Goal: Task Accomplishment & Management: Use online tool/utility

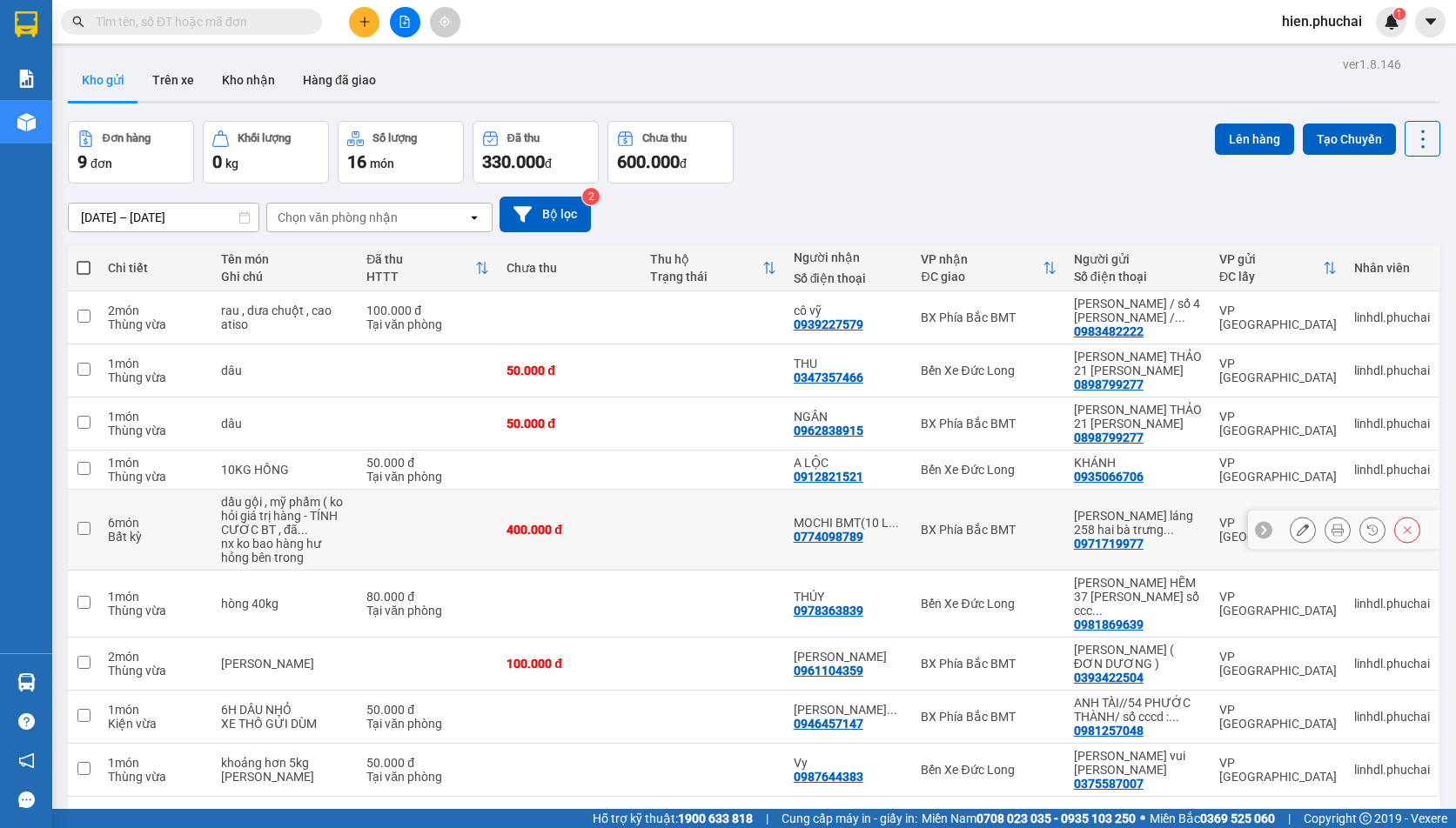
scroll to position [80, 0]
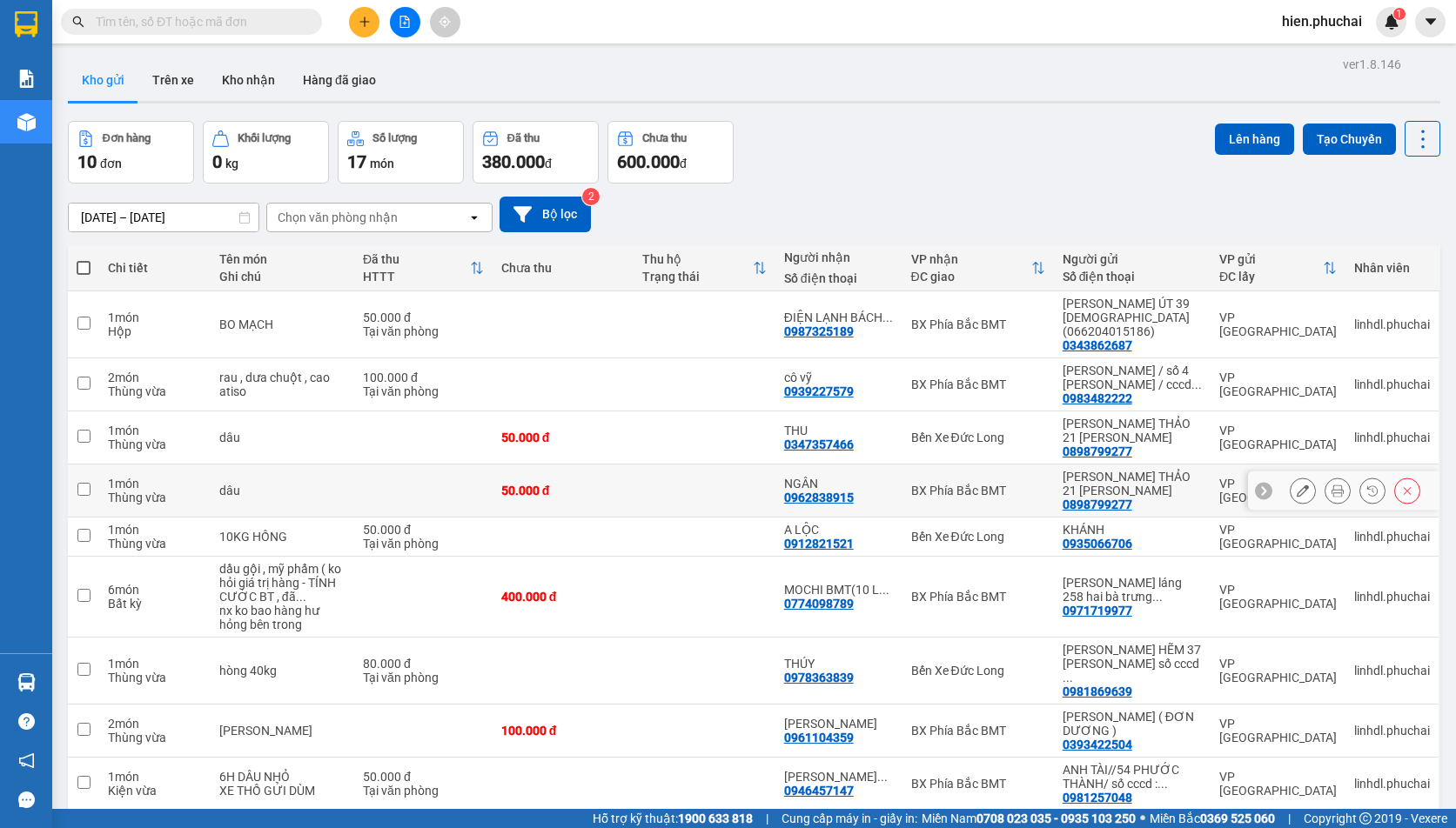
scroll to position [98, 0]
click at [848, 199] on div "10/10/2025 – 12/10/2025 Press the down arrow key to interact with the calendar …" at bounding box center [754, 215] width 1372 height 36
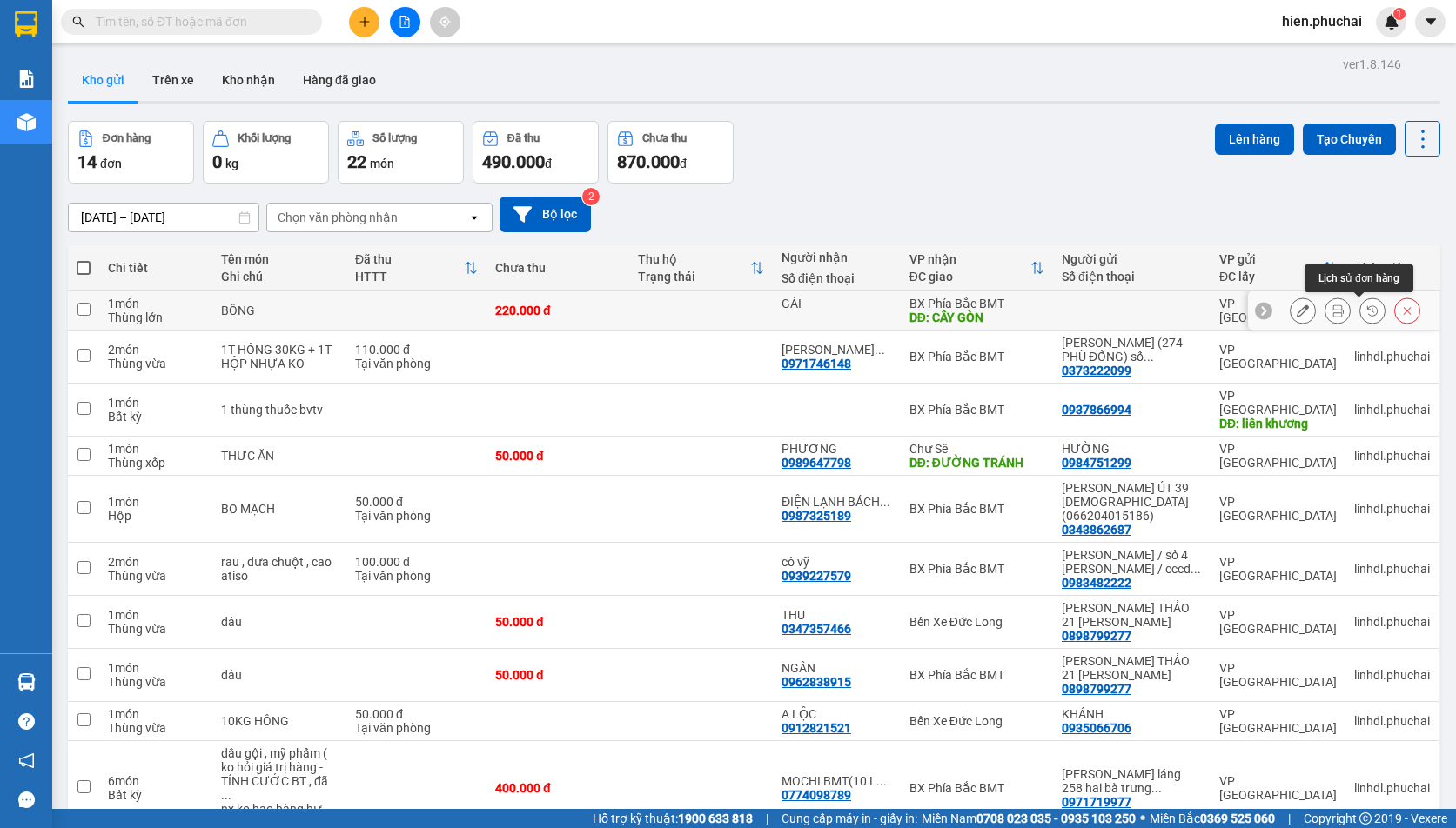
click at [1366, 312] on icon at bounding box center [1372, 310] width 12 height 12
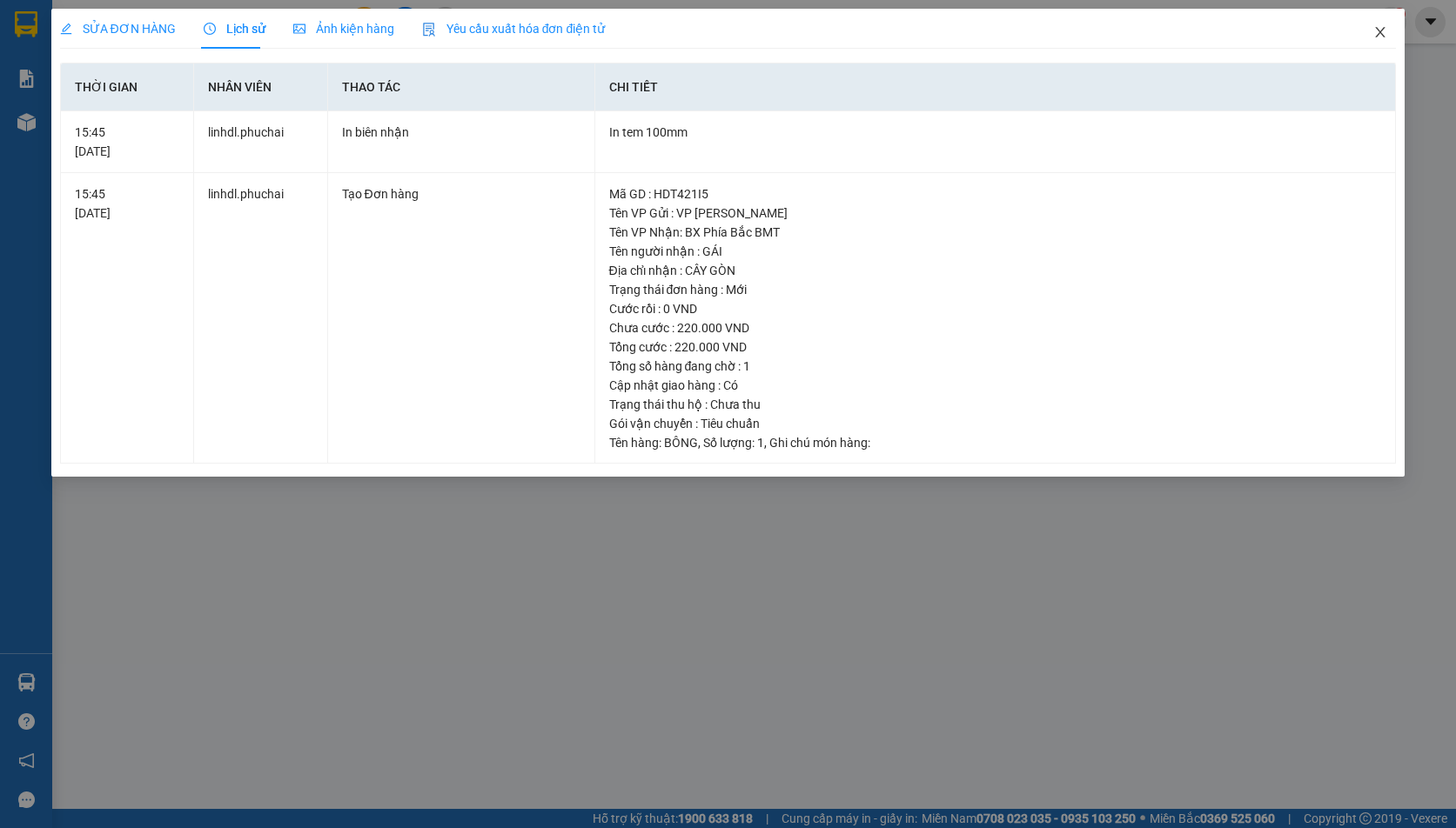
click at [1383, 28] on icon "close" at bounding box center [1380, 32] width 14 height 14
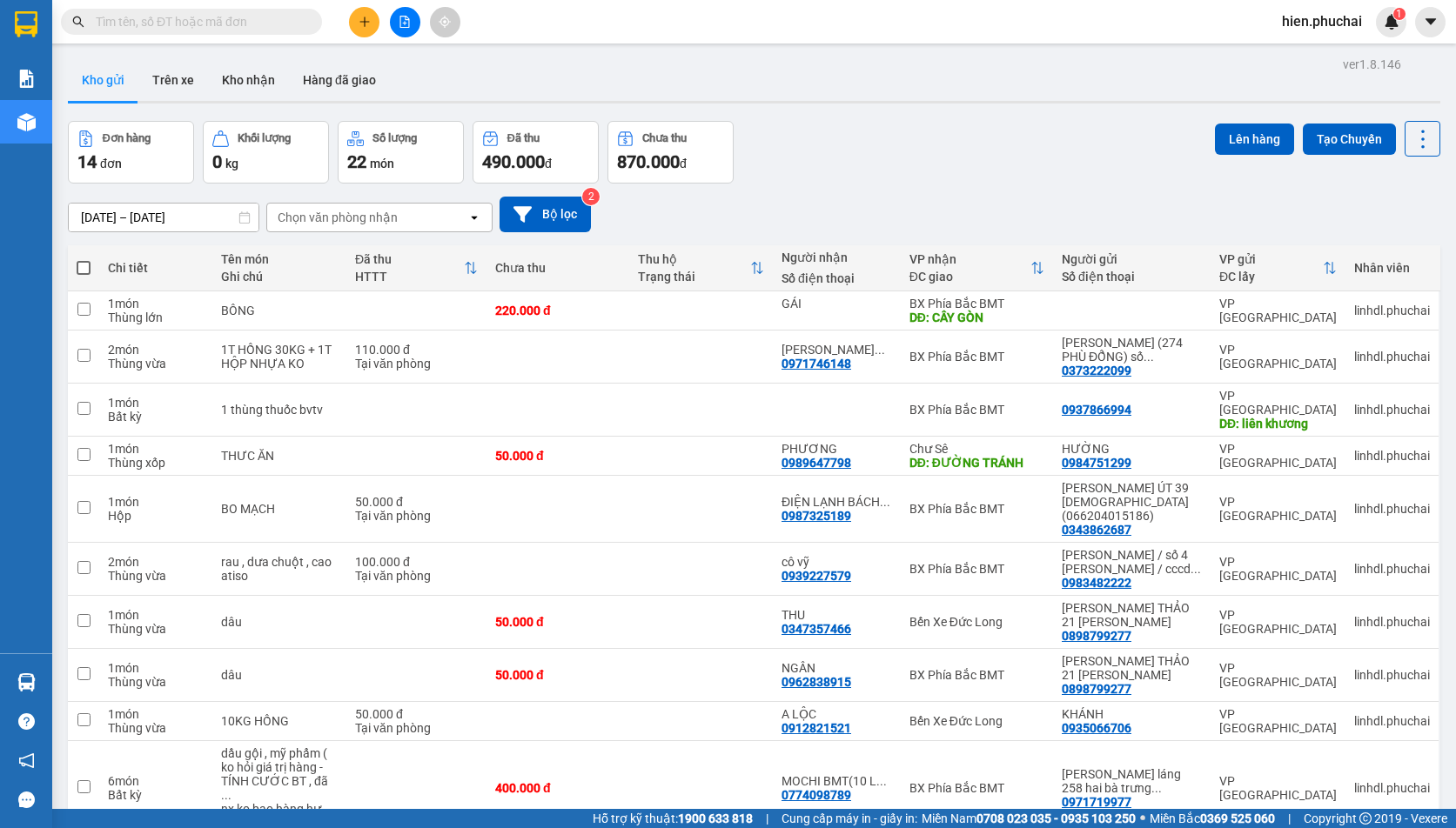
click at [776, 199] on div "10/10/2025 – 12/10/2025 Press the down arrow key to interact with the calendar …" at bounding box center [754, 215] width 1372 height 36
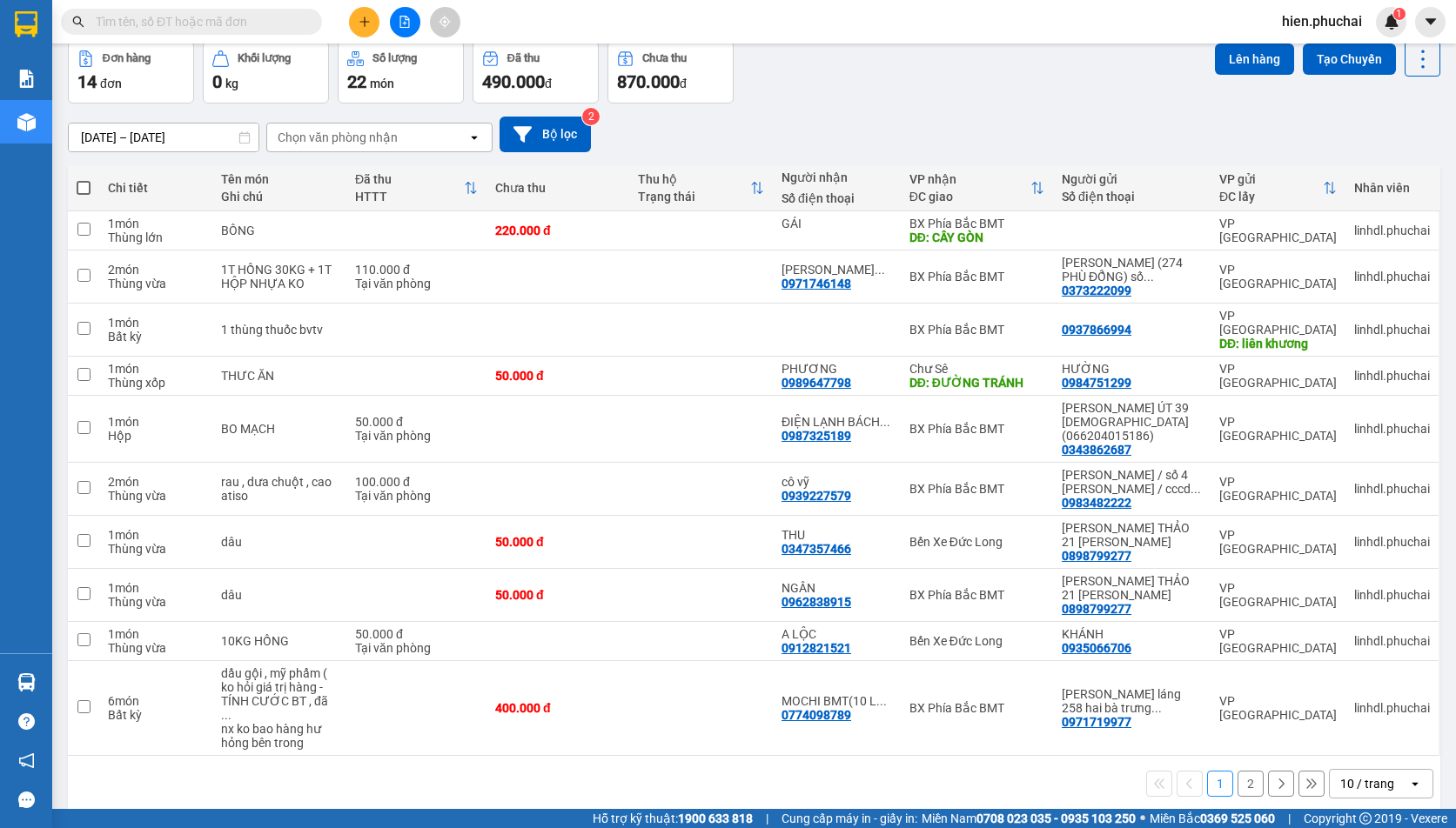
click at [1237, 771] on button "2" at bounding box center [1251, 784] width 26 height 26
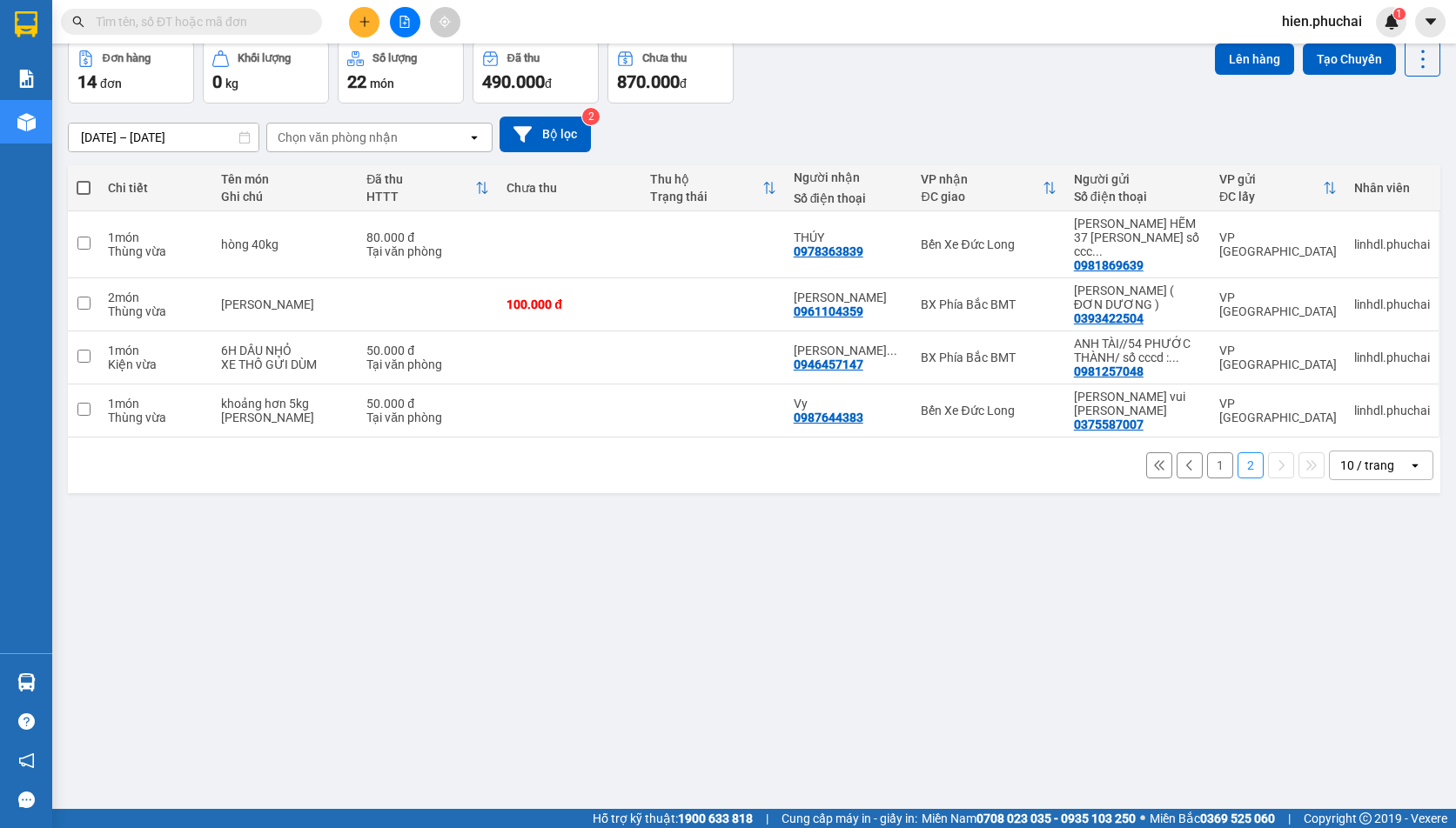
click at [1207, 452] on button "1" at bounding box center [1220, 465] width 26 height 26
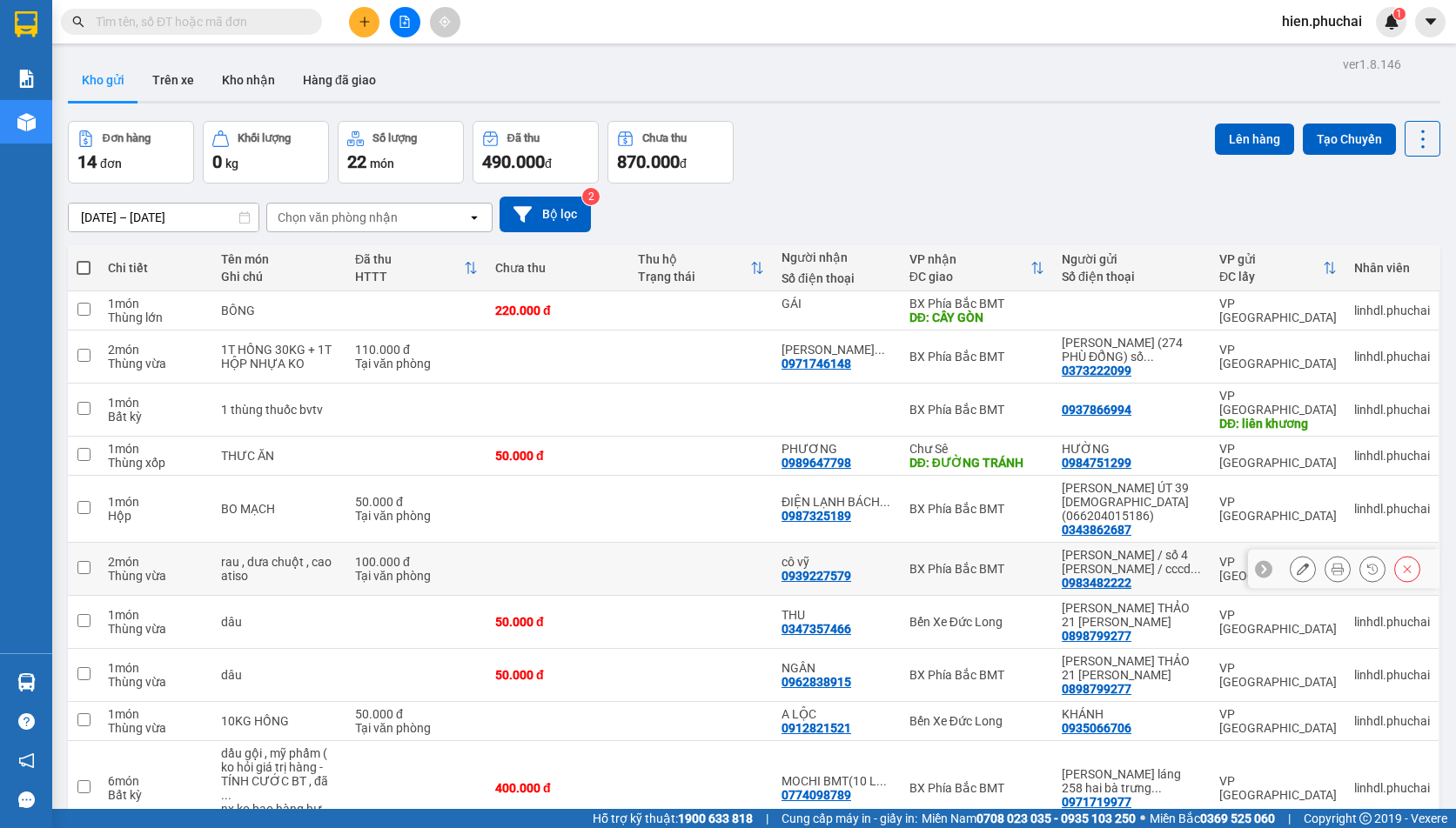
scroll to position [80, 0]
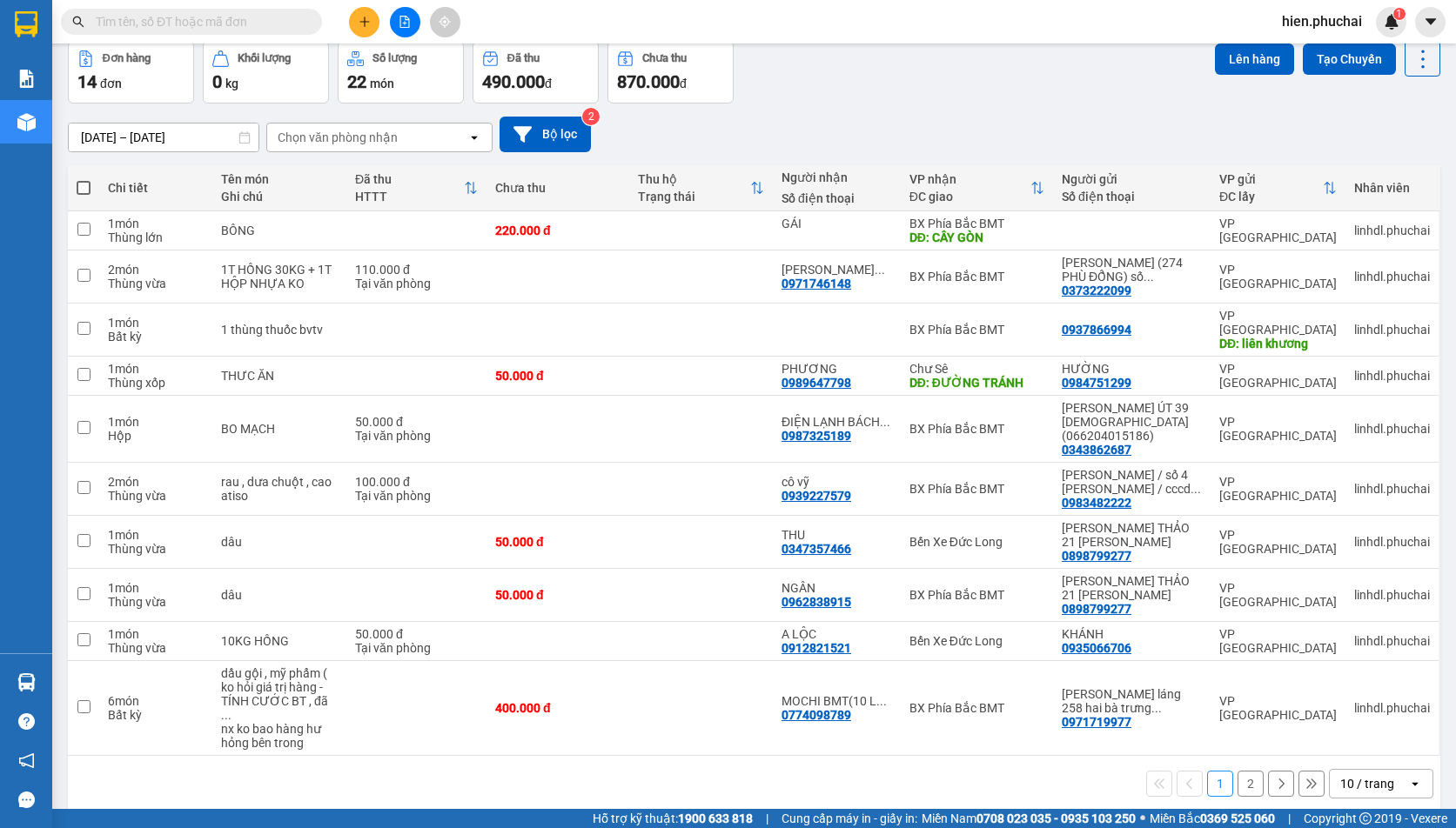
click at [1237, 771] on button "2" at bounding box center [1251, 784] width 26 height 26
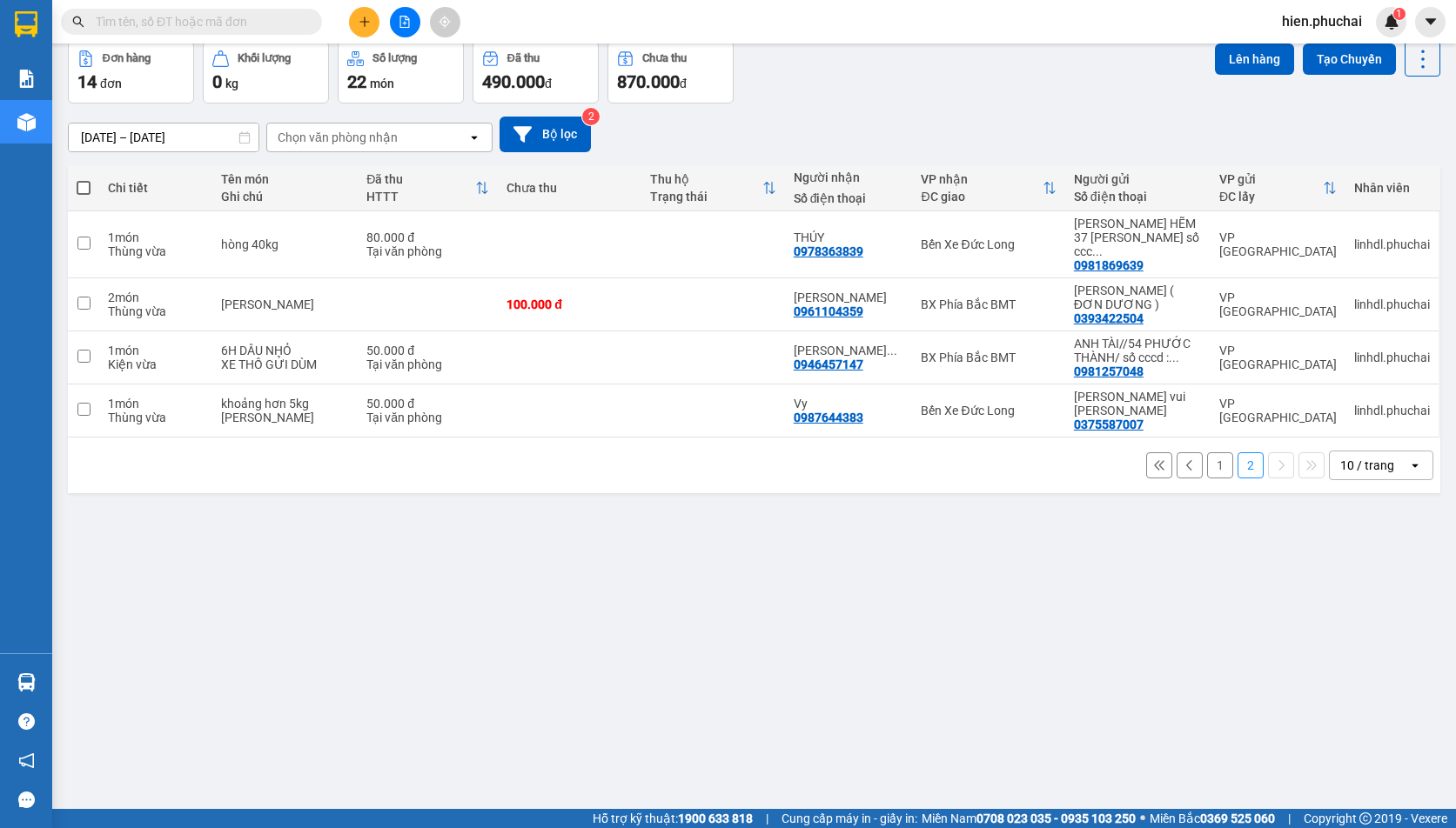
click at [1207, 452] on button "1" at bounding box center [1220, 465] width 26 height 26
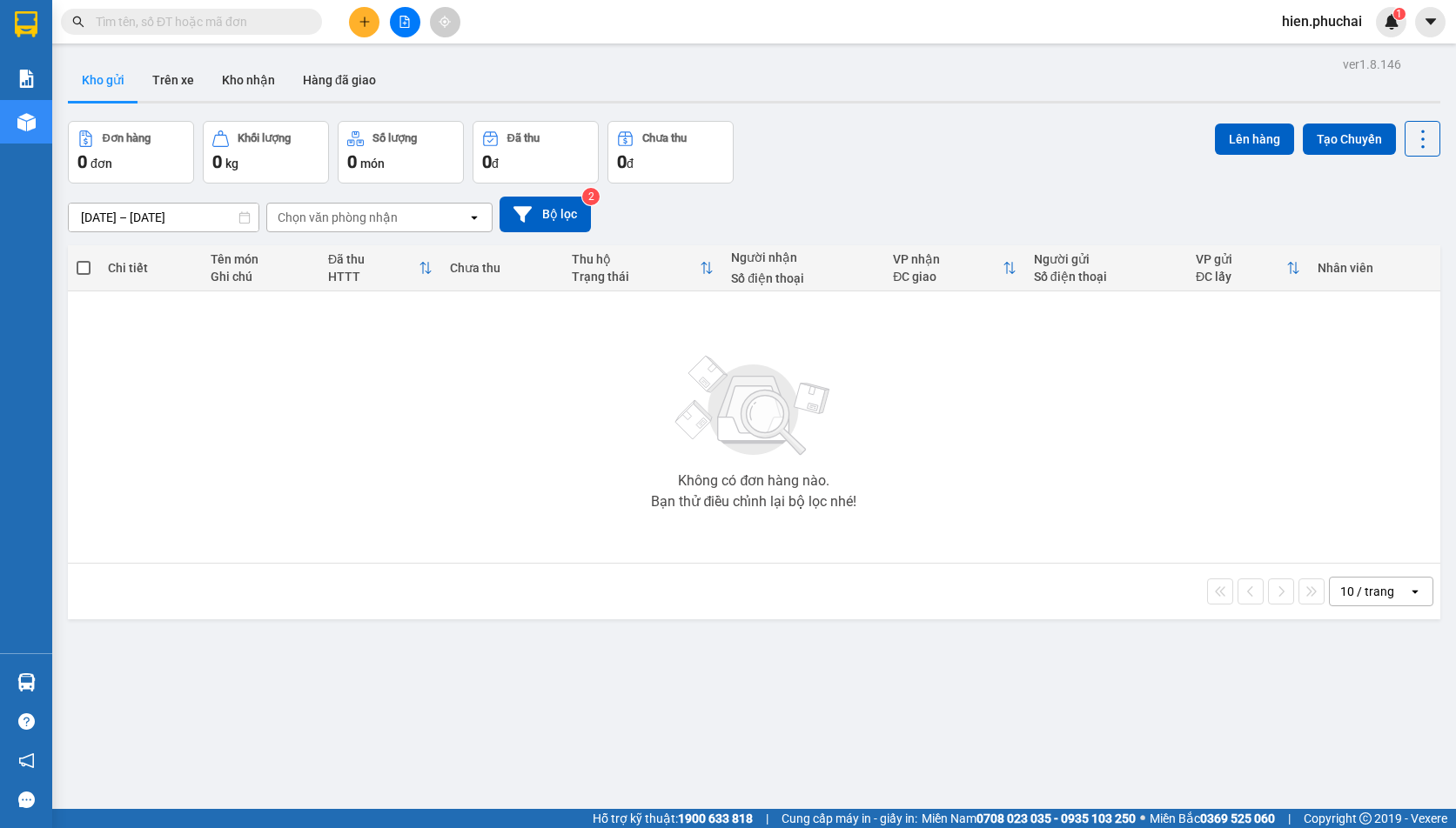
click at [397, 35] on button at bounding box center [405, 22] width 30 height 30
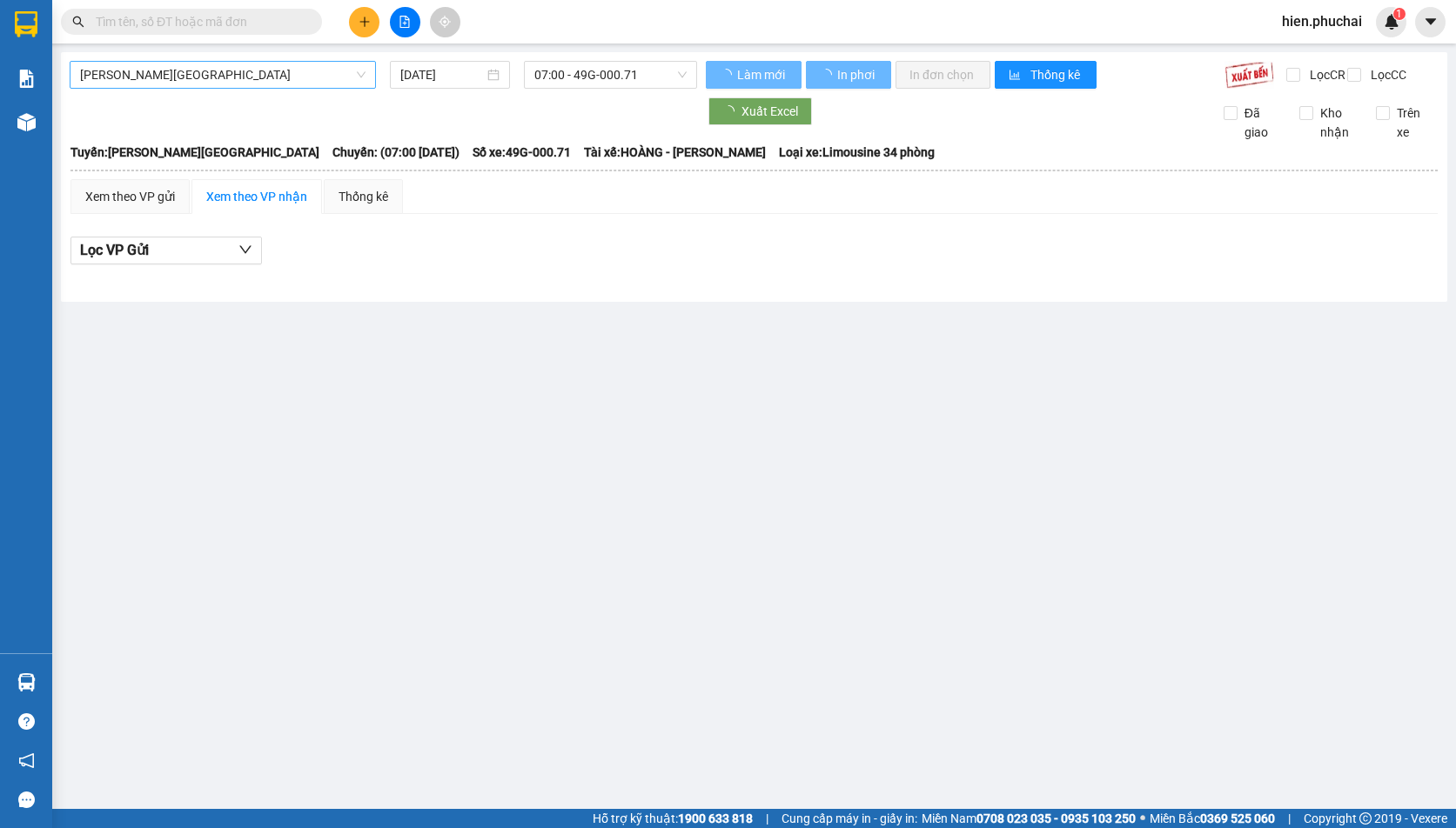
click at [194, 85] on span "Gia Lai - Đà Lạt" at bounding box center [222, 75] width 286 height 26
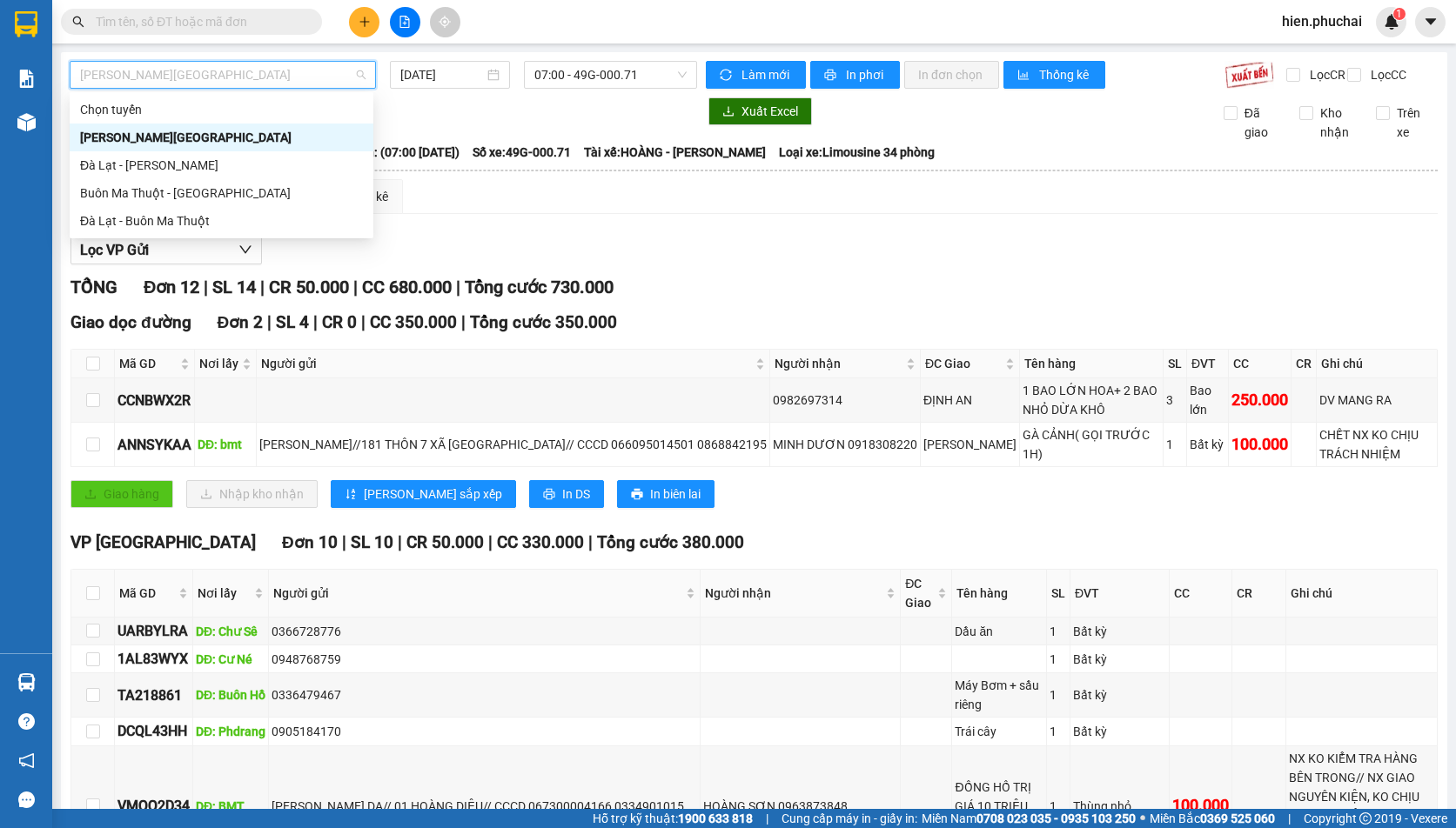
click at [160, 163] on div "Đà Lạt - Gia Lai" at bounding box center [221, 165] width 283 height 19
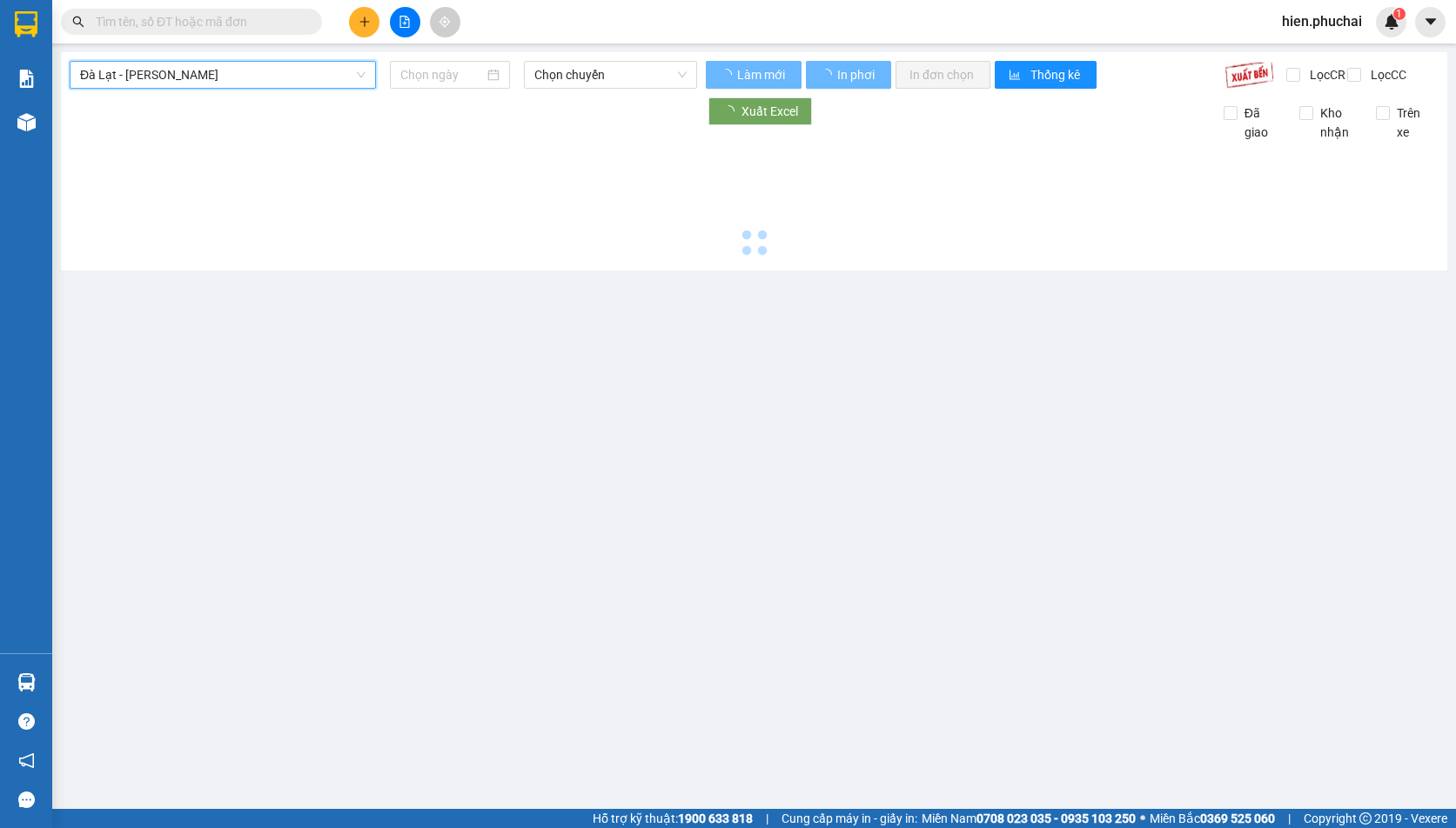
type input "12/10/2025"
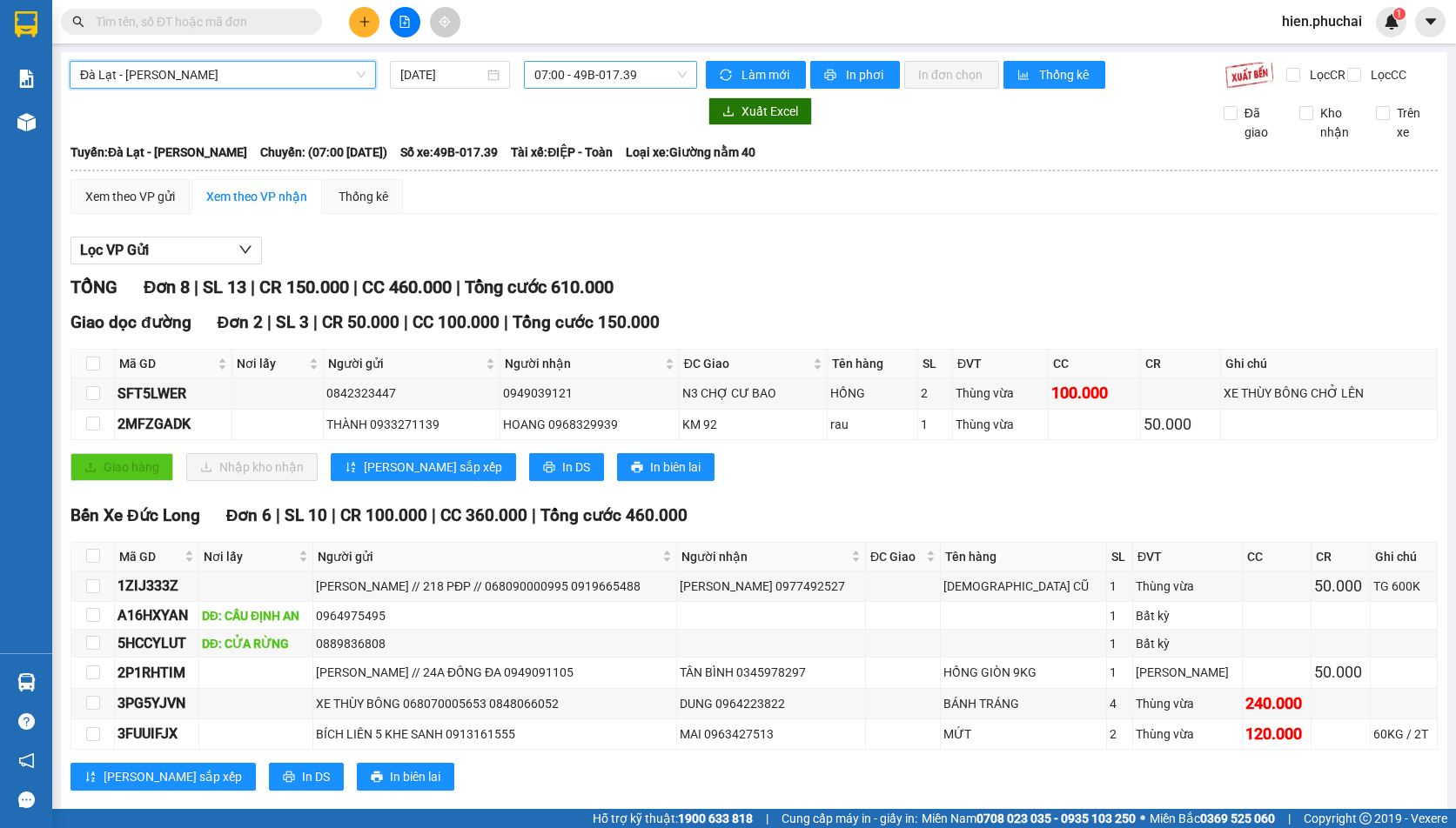
click at [546, 78] on span "07:00 - 49B-017.39" at bounding box center [611, 75] width 153 height 26
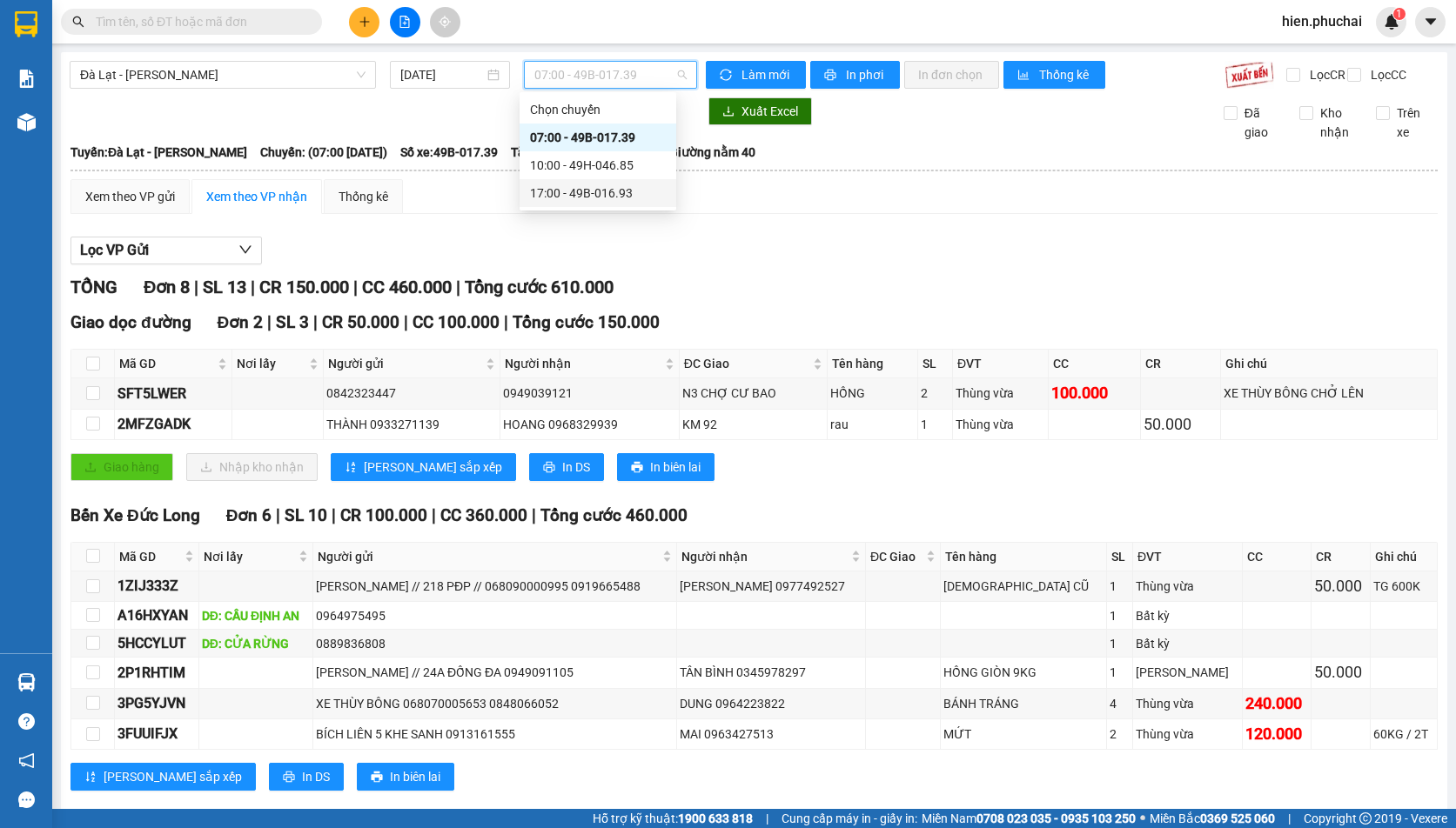
click at [561, 190] on div "17:00 - 49B-016.93" at bounding box center [597, 193] width 136 height 19
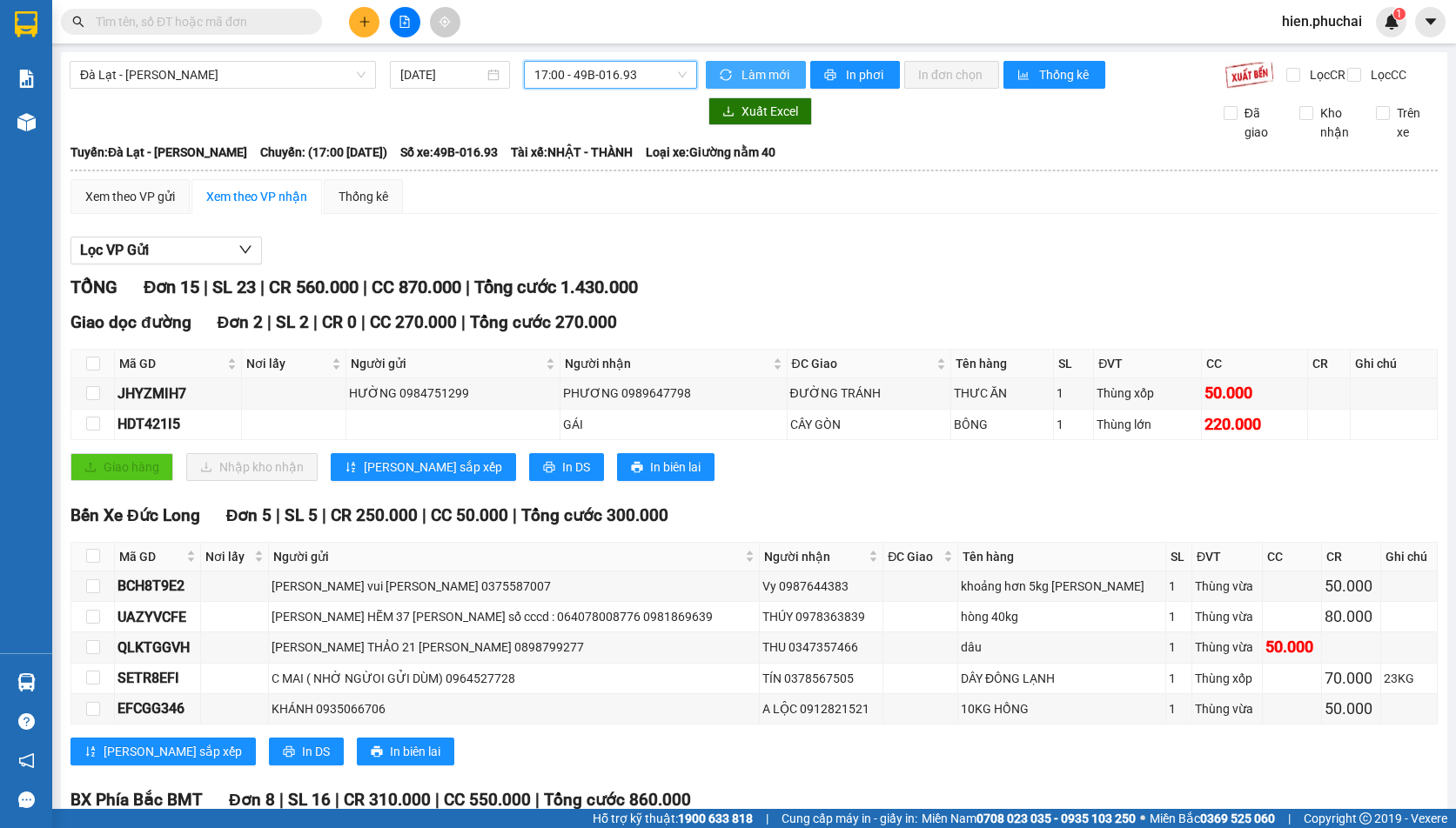
click at [733, 62] on button "Làm mới" at bounding box center [756, 75] width 100 height 28
click at [845, 79] on span "In phơi" at bounding box center [865, 74] width 40 height 19
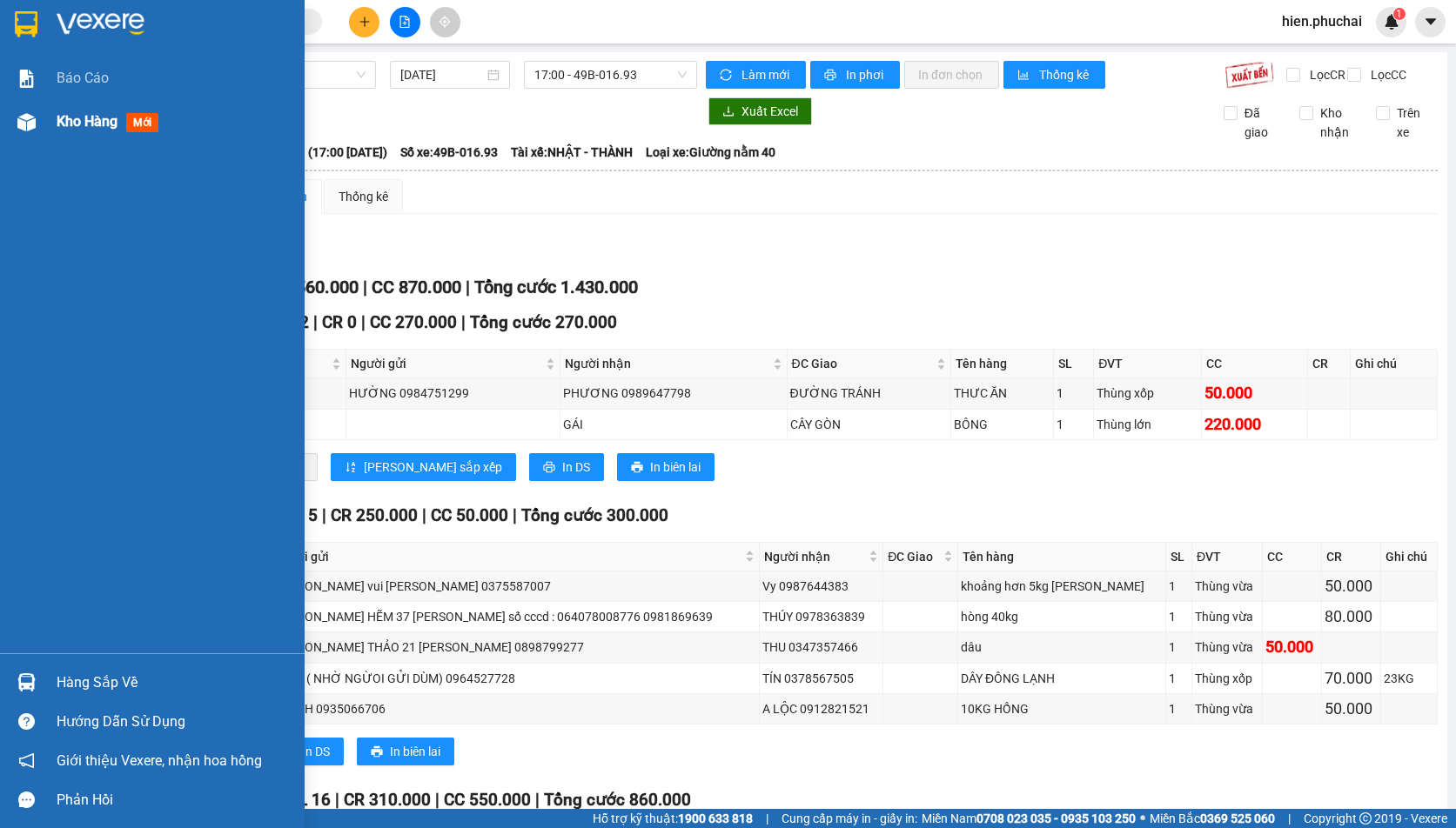
click at [27, 121] on img at bounding box center [25, 122] width 18 height 18
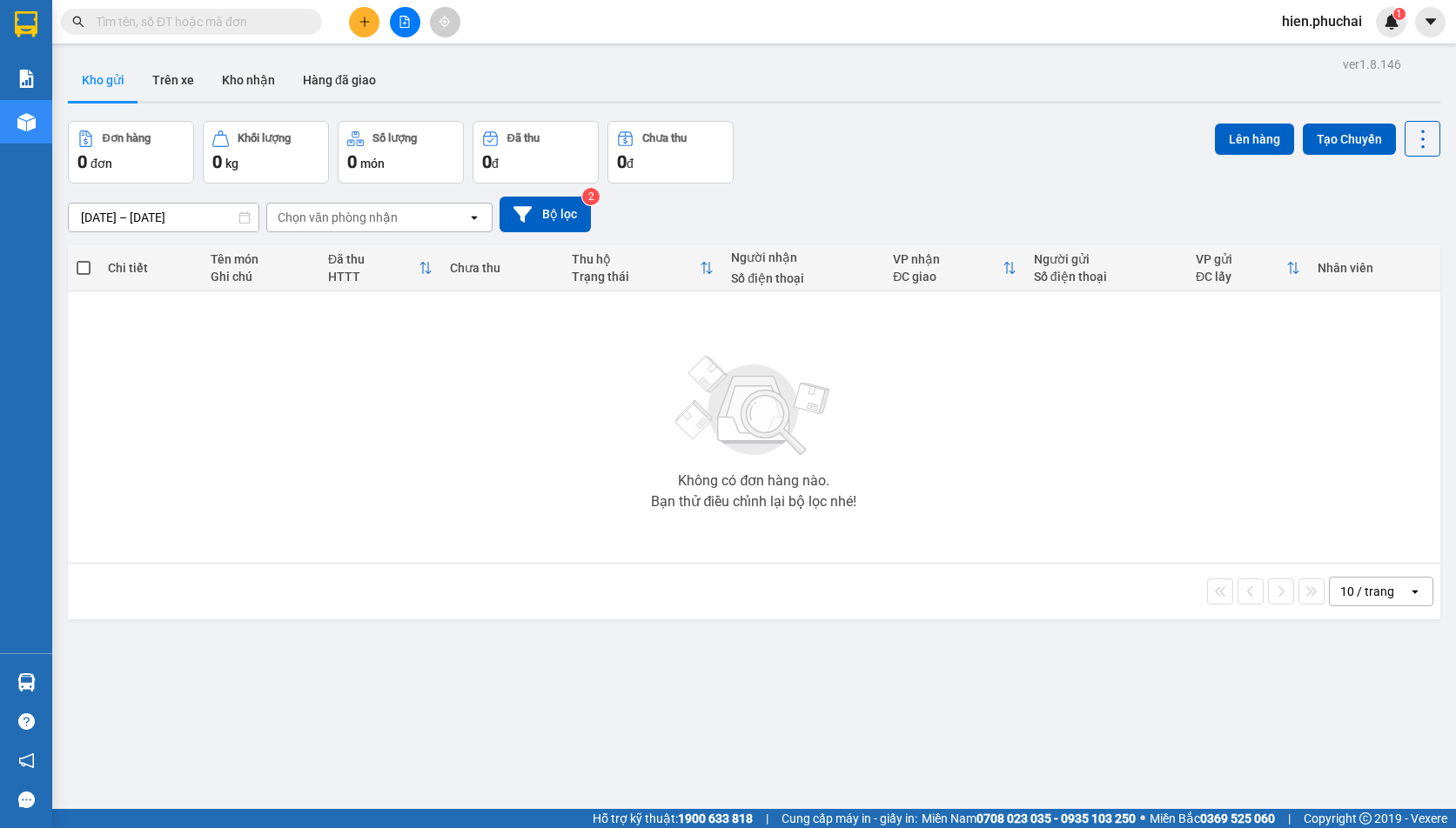
click at [742, 215] on div "10/10/2025 – 12/10/2025 Press the down arrow key to interact with the calendar …" at bounding box center [754, 215] width 1372 height 36
click at [412, 25] on button at bounding box center [405, 22] width 30 height 30
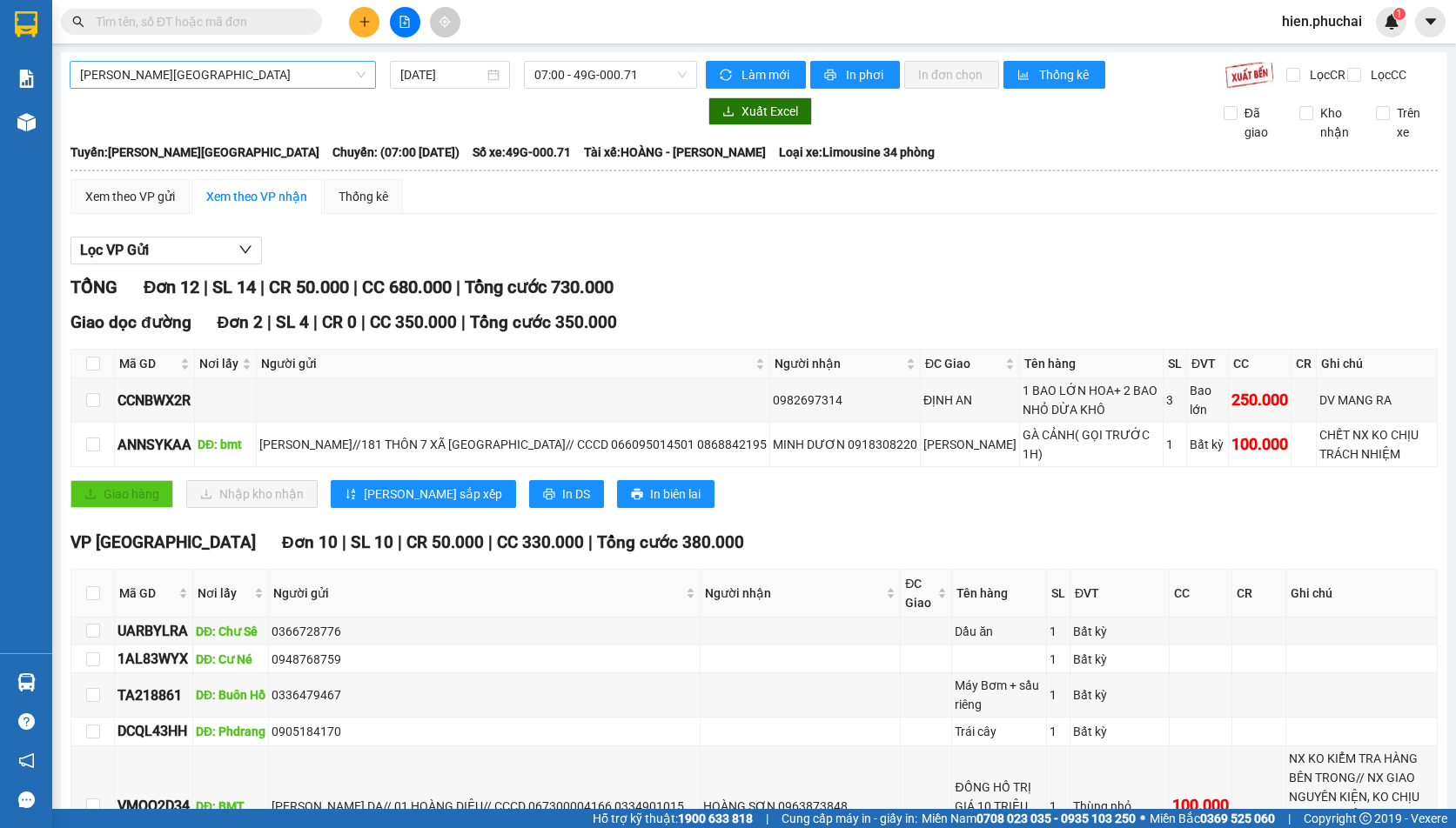
click at [266, 73] on span "Gia Lai - Đà Lạt" at bounding box center [222, 75] width 286 height 26
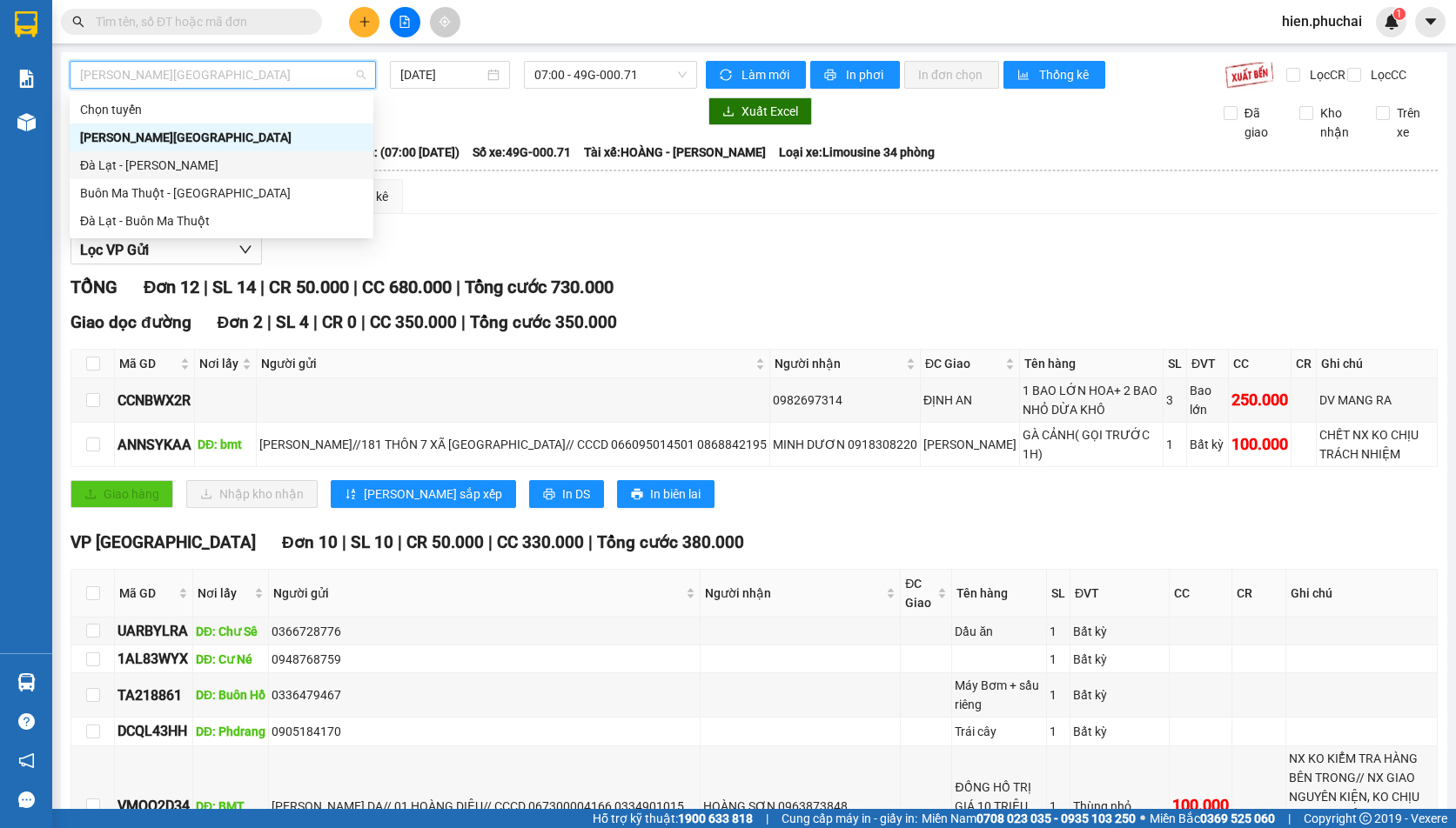
click at [183, 168] on div "Đà Lạt - Gia Lai" at bounding box center [221, 165] width 283 height 19
type input "12/10/2025"
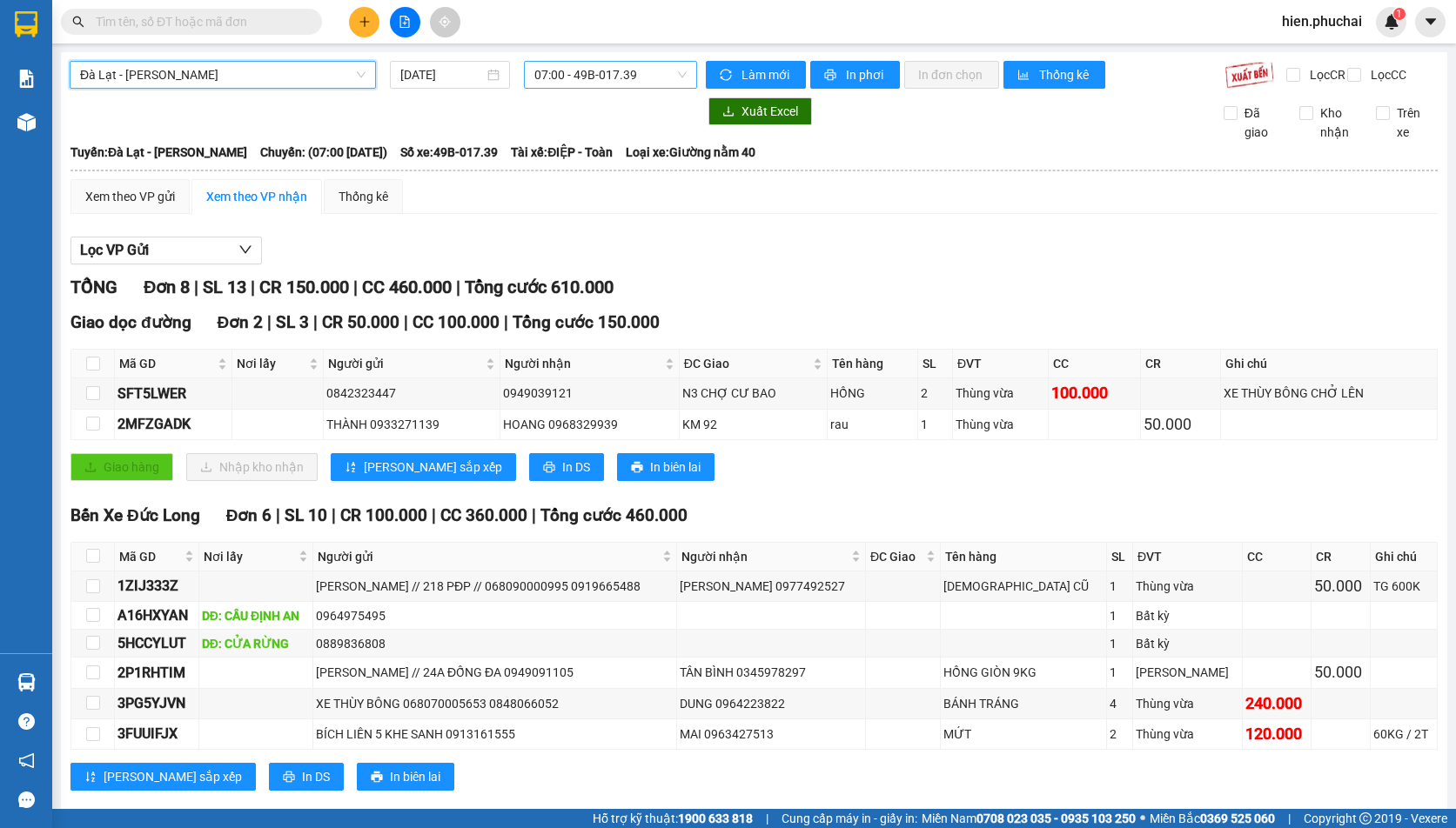
click at [575, 87] on span "07:00 - 49B-017.39" at bounding box center [611, 75] width 153 height 26
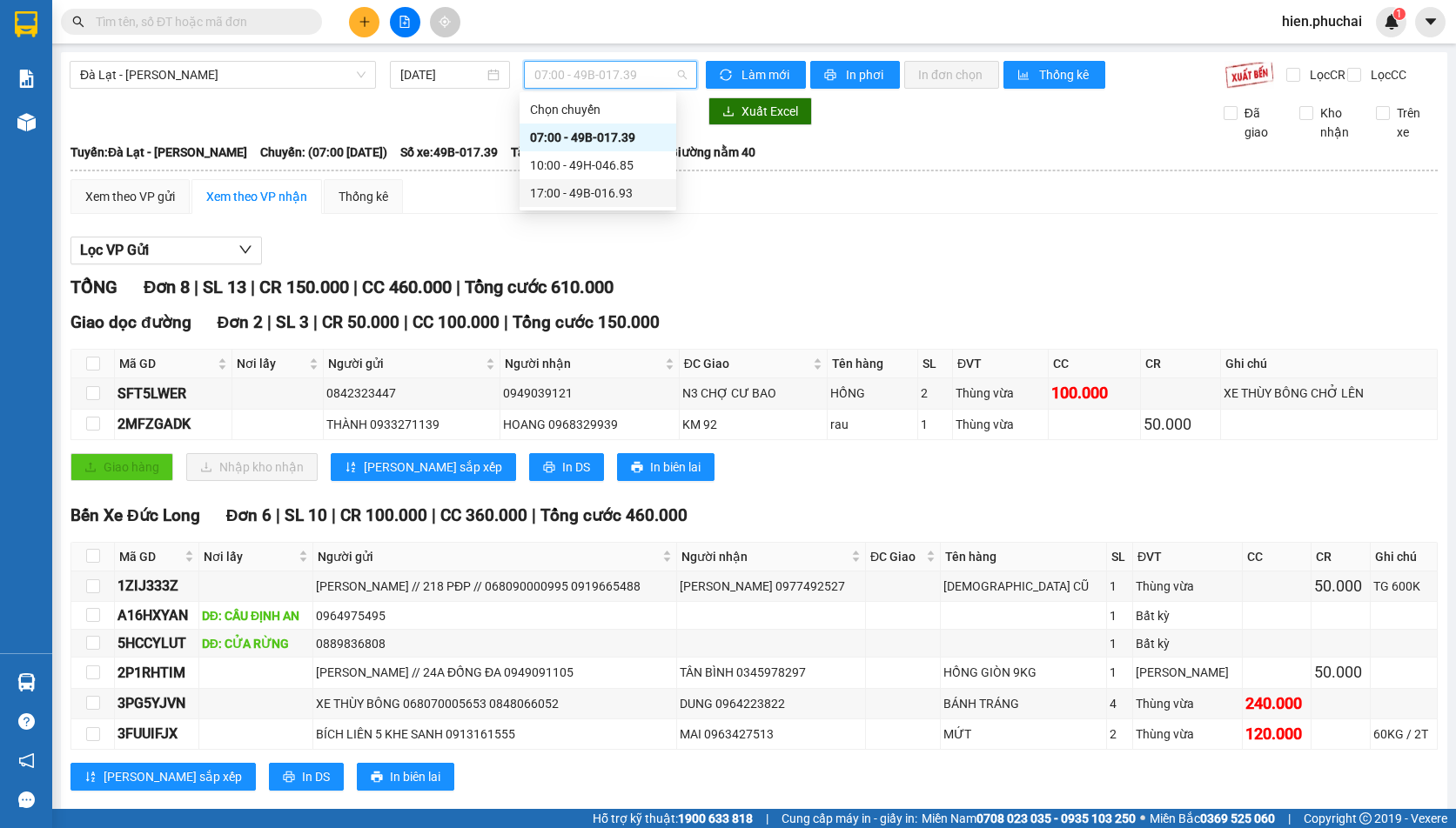
click at [562, 192] on div "17:00 - 49B-016.93" at bounding box center [597, 193] width 136 height 19
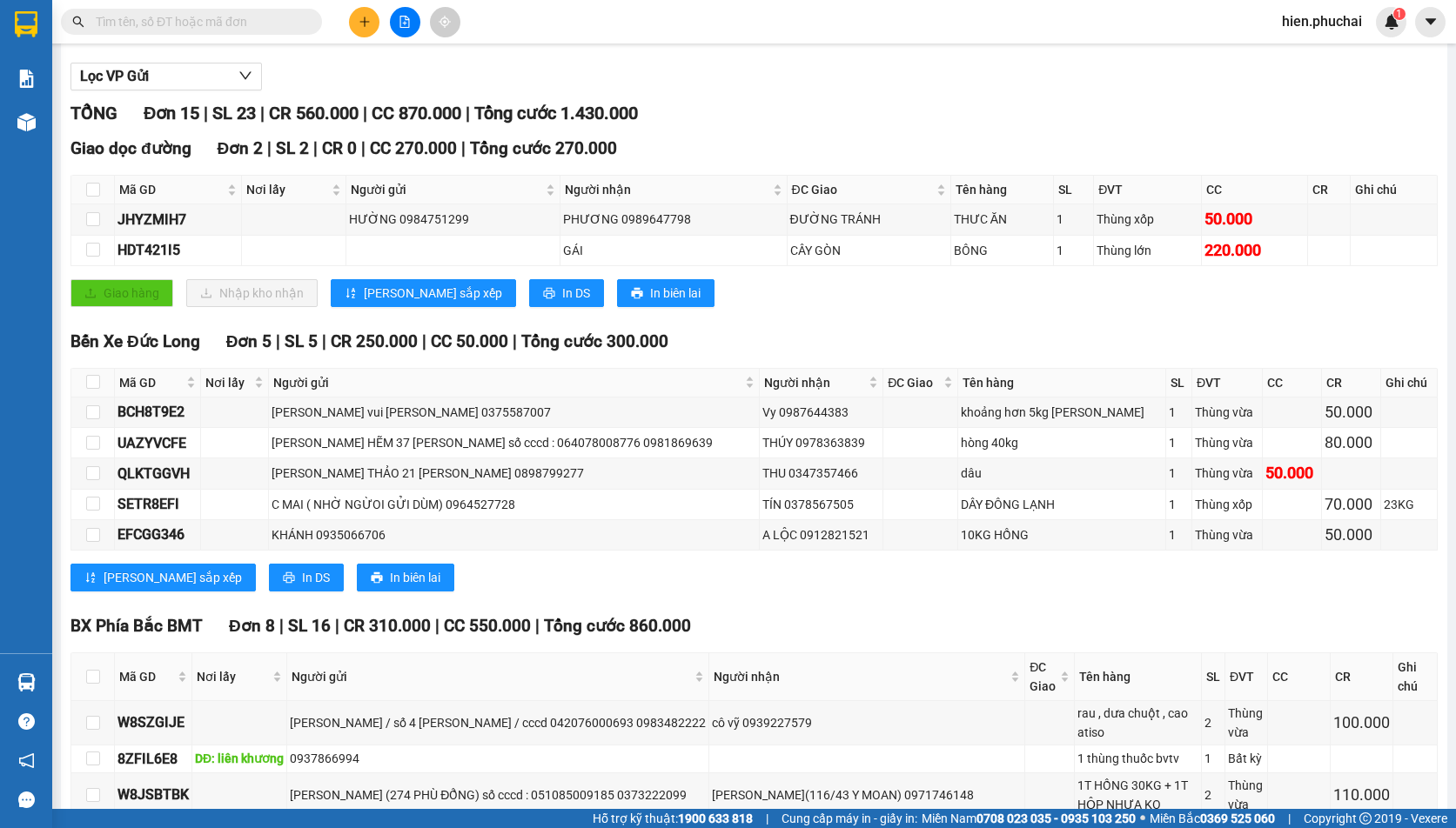
scroll to position [572, 0]
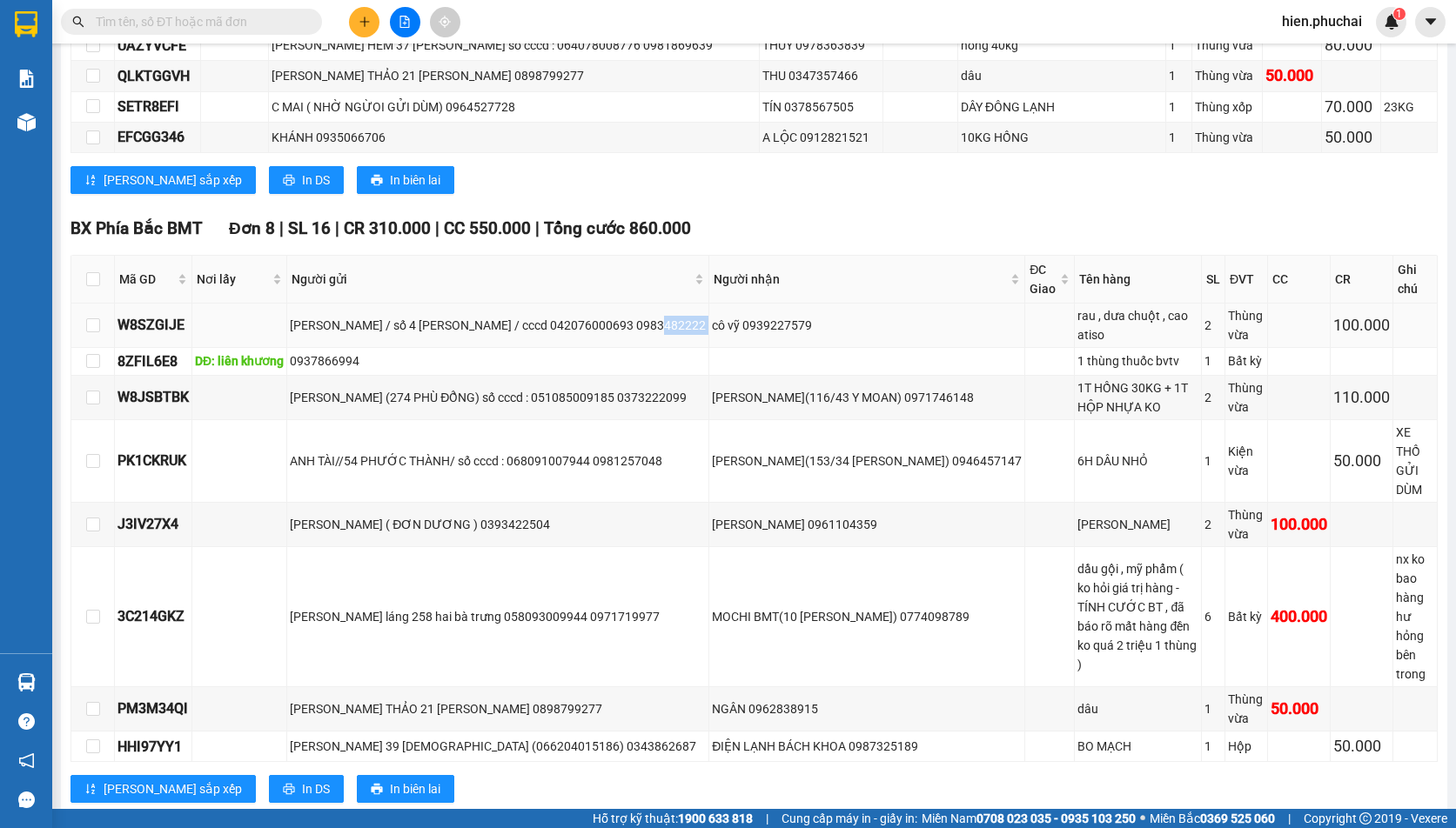
drag, startPoint x: 628, startPoint y: 337, endPoint x: 697, endPoint y: 350, distance: 70.2
click at [697, 348] on tr "W8SZGIJE phạm thanh bình / số 4 trần bình trọng / cccd 042076000693 0983482222 …" at bounding box center [755, 325] width 1366 height 44
copy div "0983482222"
click at [171, 24] on input "text" at bounding box center [199, 22] width 205 height 19
paste input "0983482222"
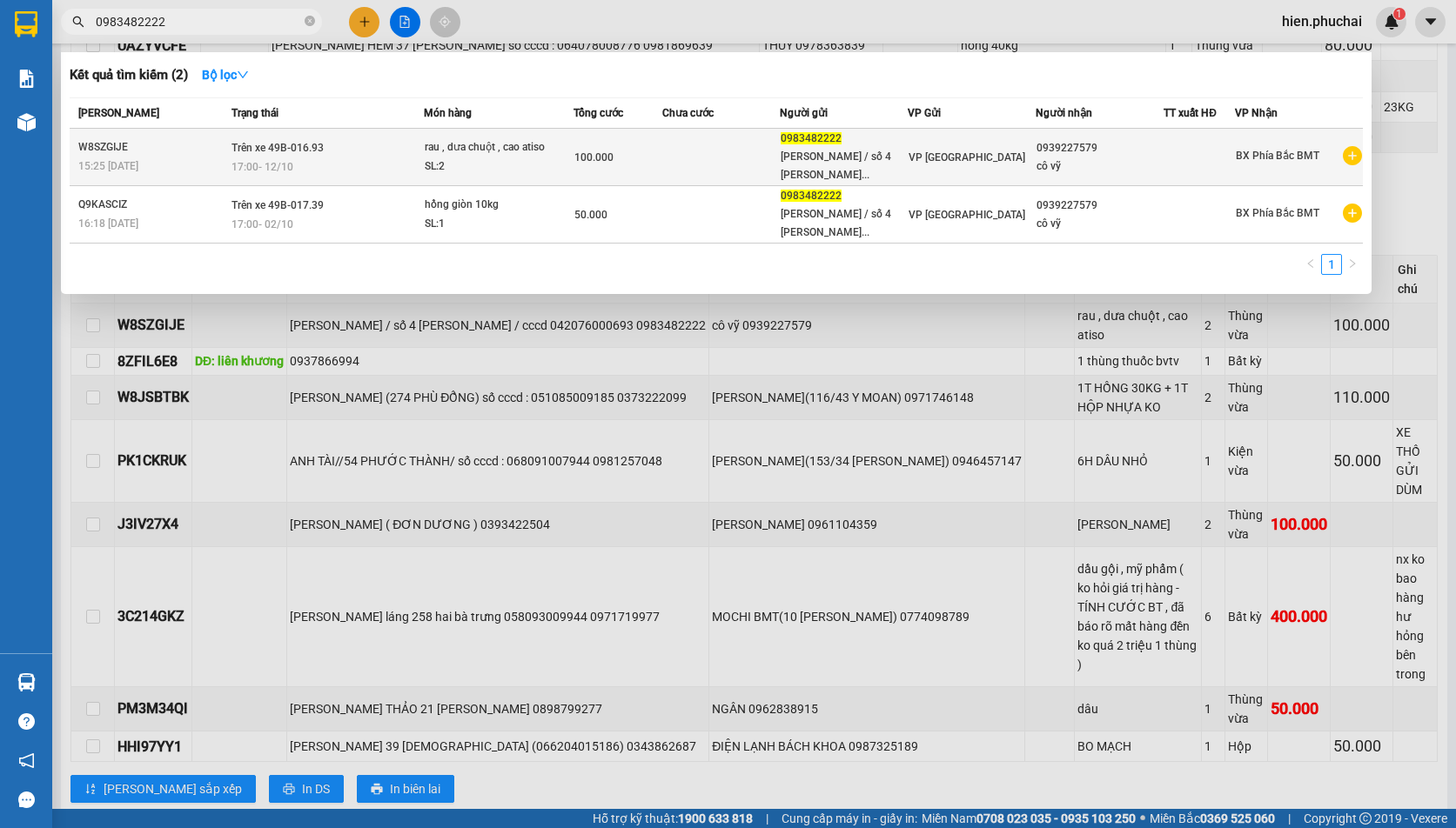
type input "0983482222"
click at [497, 154] on div "rau , dưa chuột , cao atiso" at bounding box center [490, 148] width 130 height 19
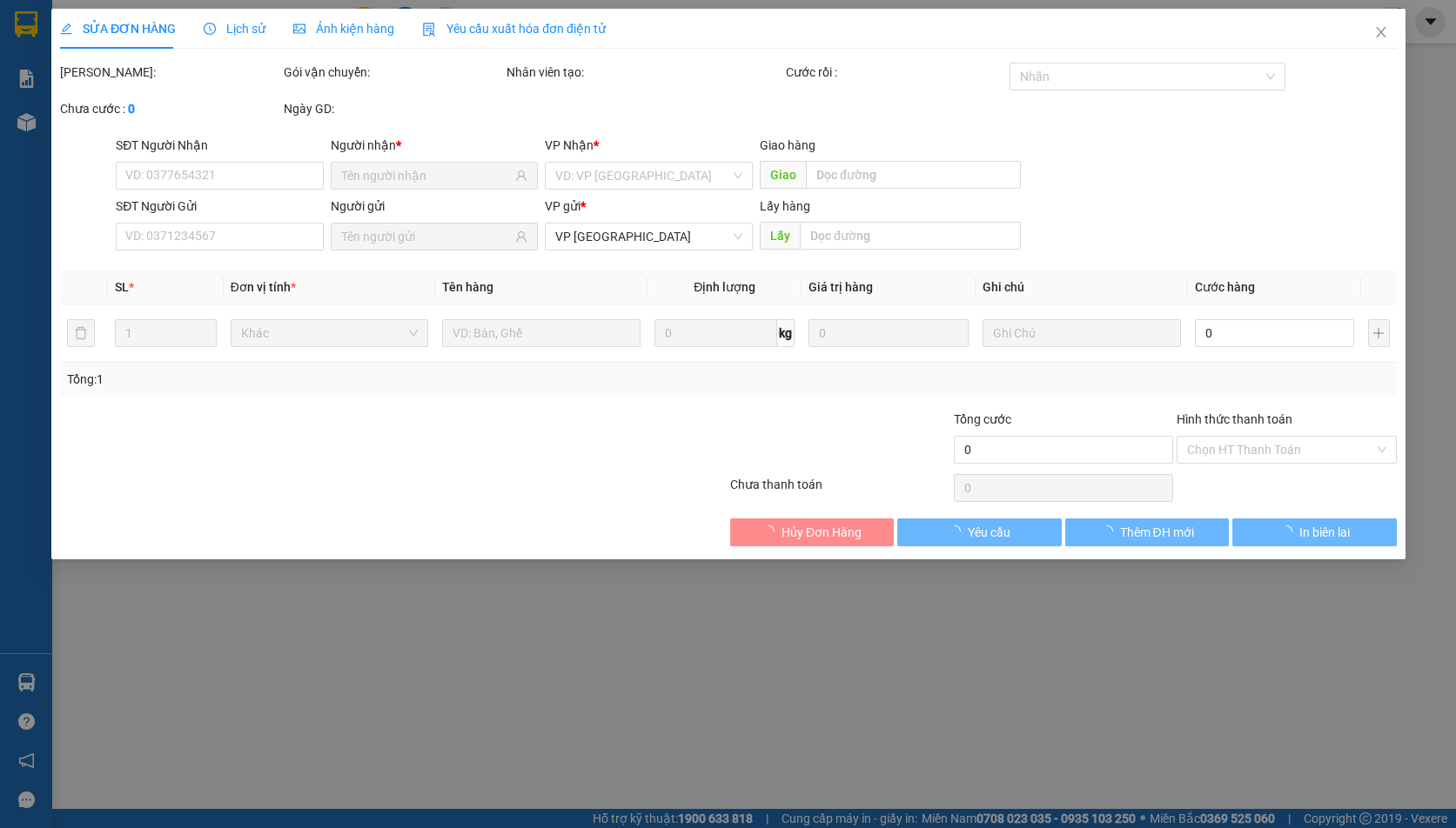
type input "0939227579"
type input "0983482222"
type input "100.000"
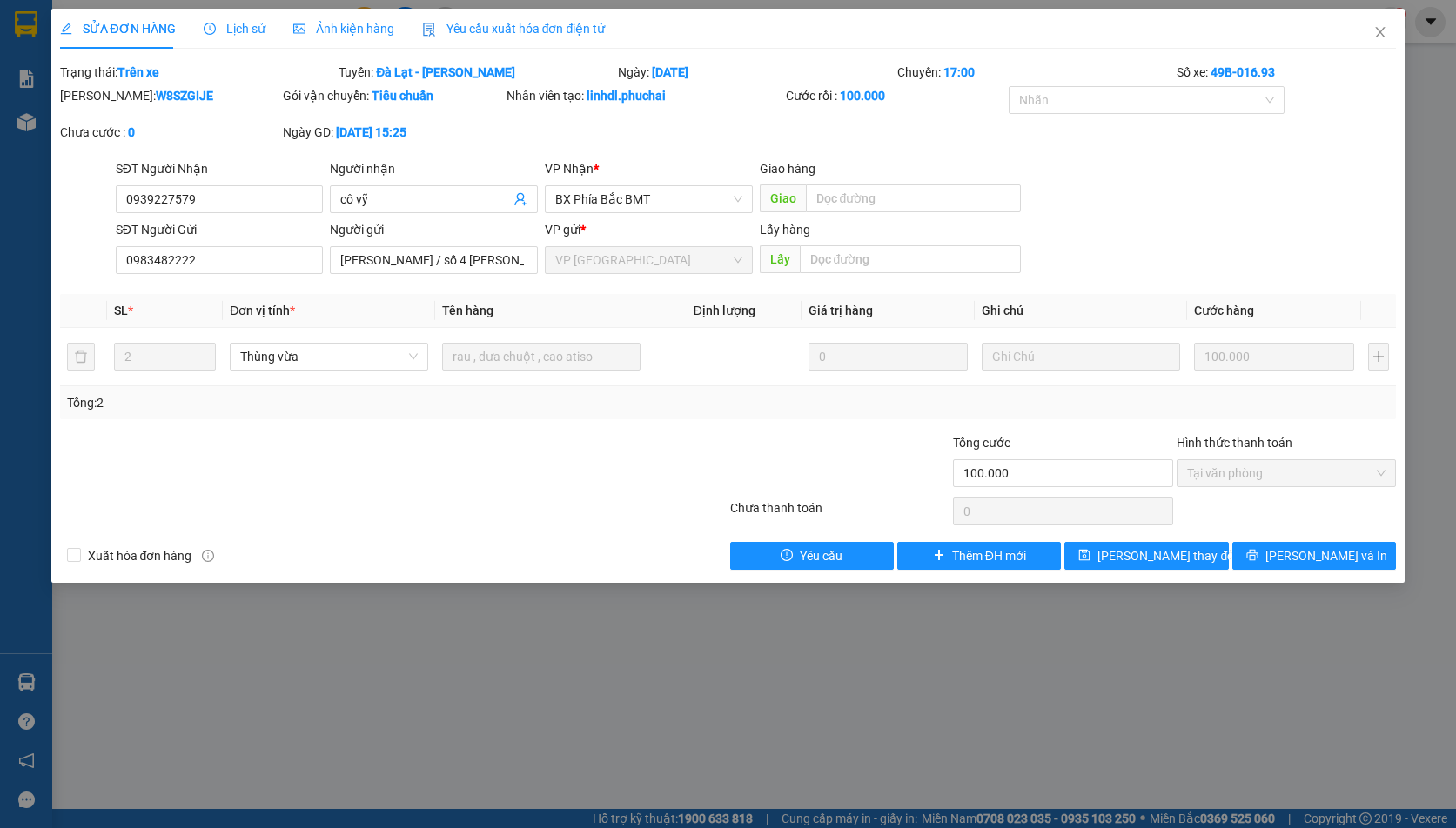
click at [237, 38] on div "Lịch sử" at bounding box center [235, 28] width 62 height 19
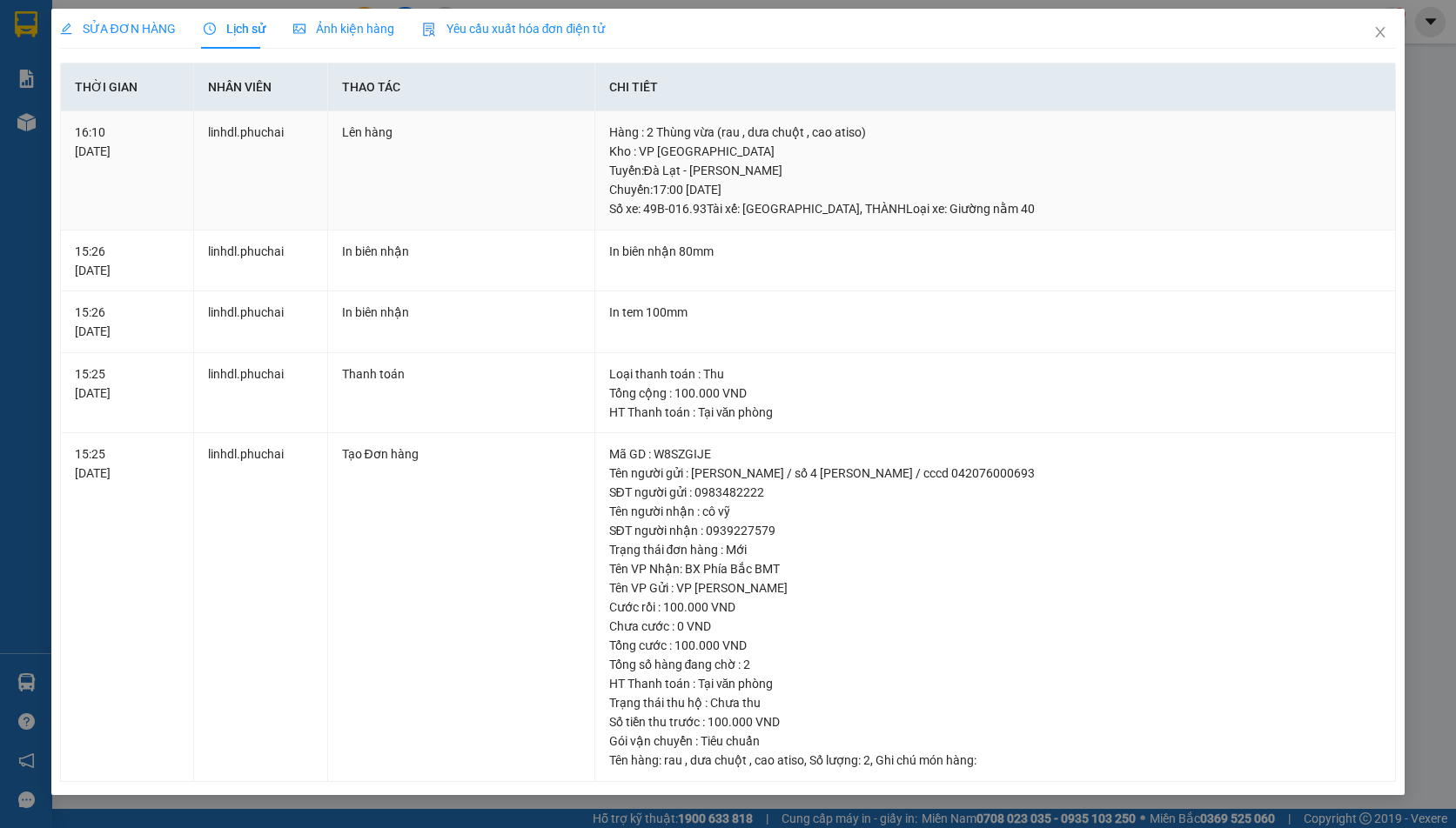
click at [1044, 207] on div "Tuyến : Đà Lạt - Gia Lai Chuyến: 17:00 ngày 12-10-2025 Số xe: 49B-016.93 Tài xế…" at bounding box center [995, 189] width 773 height 57
click at [868, 242] on div "In biên nhận 80mm" at bounding box center [995, 252] width 773 height 19
drag, startPoint x: 924, startPoint y: 194, endPoint x: 1308, endPoint y: 90, distance: 397.8
click at [924, 195] on div "Tuyến : Đà Lạt - Gia Lai Chuyến: 17:00 ngày 12-10-2025 Số xe: 49B-016.93 Tài xế…" at bounding box center [995, 189] width 773 height 57
click at [1379, 41] on span "Close" at bounding box center [1381, 33] width 49 height 49
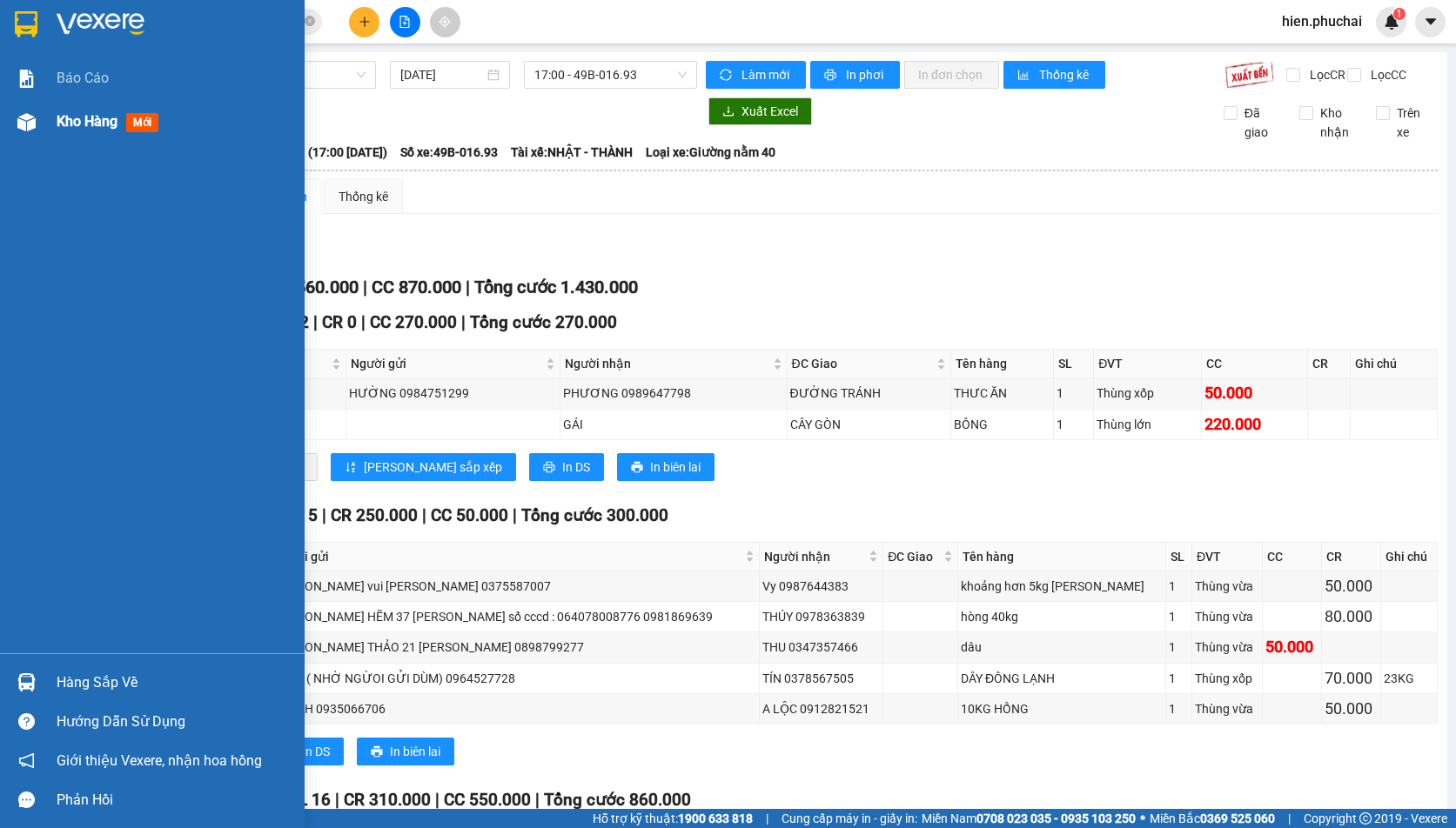
click at [13, 122] on div at bounding box center [26, 122] width 30 height 30
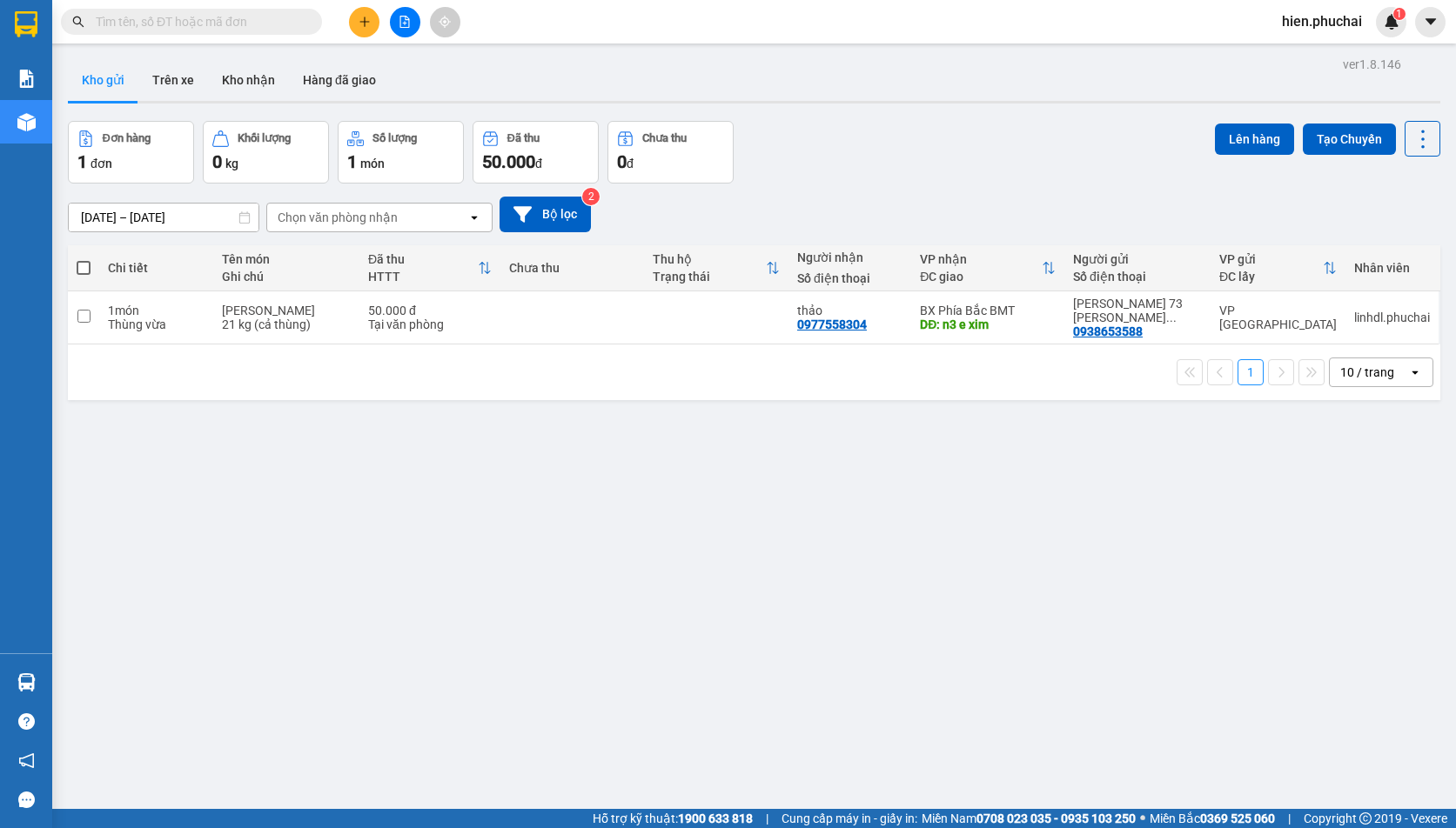
click at [1319, 24] on span "hien.phuchai" at bounding box center [1321, 21] width 107 height 22
click at [1311, 51] on span "Đăng xuất" at bounding box center [1332, 54] width 74 height 19
